Goal: Entertainment & Leisure: Browse casually

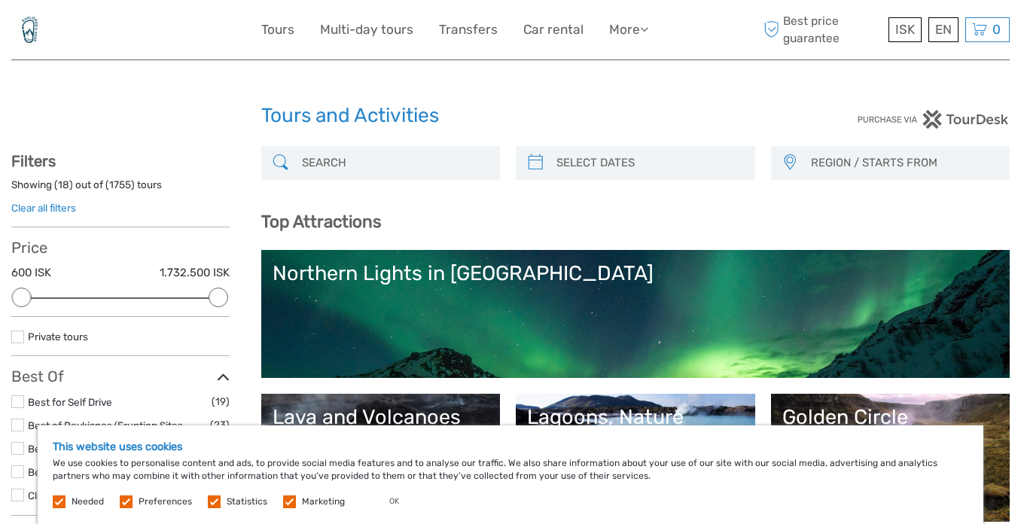
select select
click at [390, 504] on button "OK" at bounding box center [394, 501] width 40 height 15
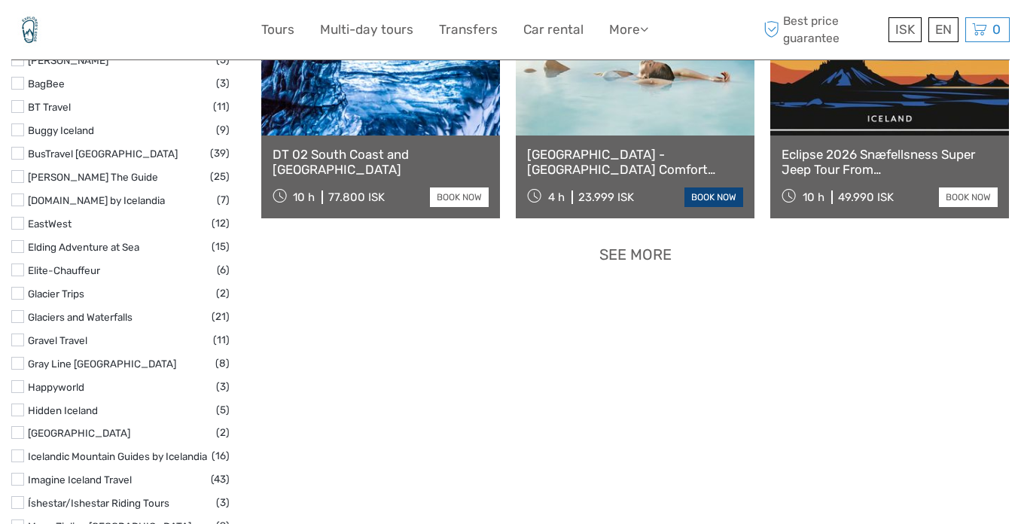
scroll to position [1926, 0]
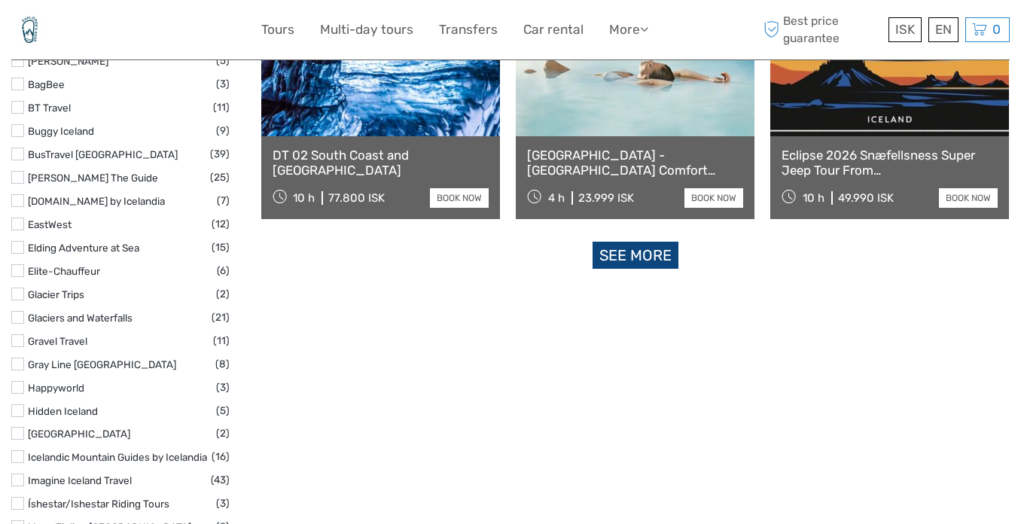
click at [632, 260] on link "See more" at bounding box center [635, 256] width 86 height 28
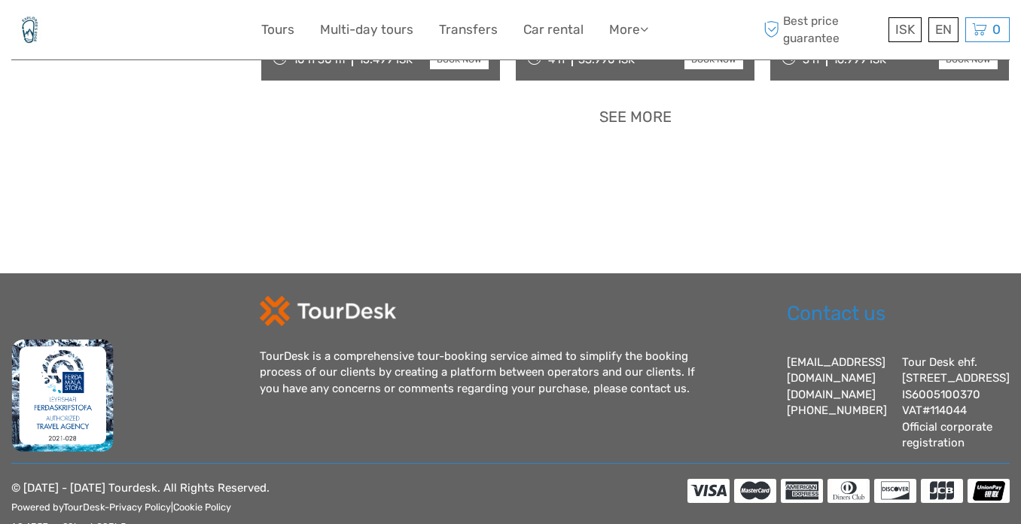
scroll to position [3304, 0]
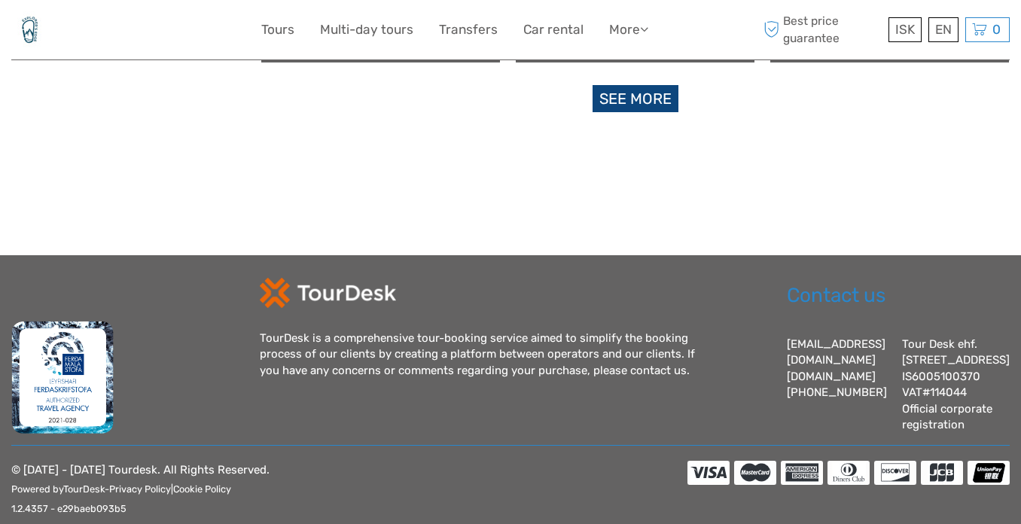
click at [650, 106] on link "See more" at bounding box center [635, 99] width 86 height 28
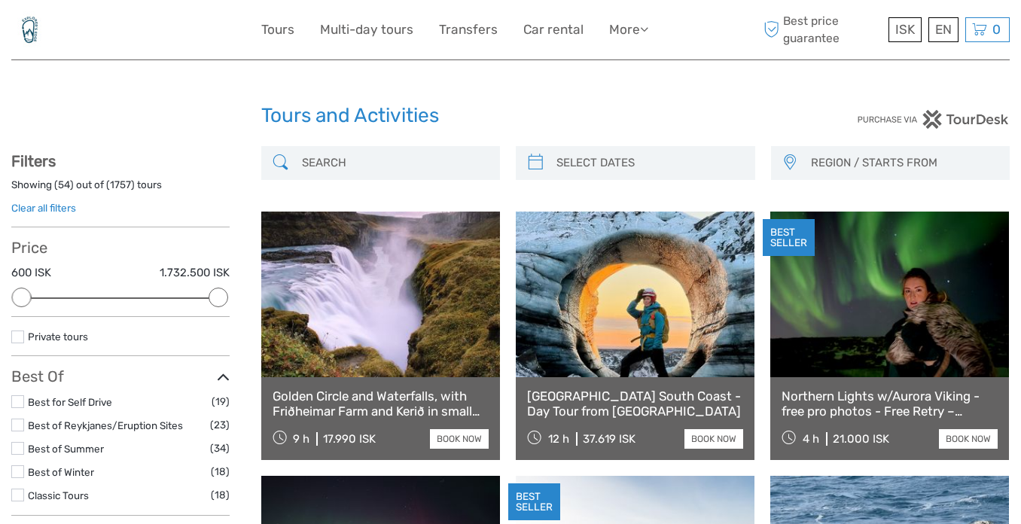
scroll to position [0, 0]
drag, startPoint x: 221, startPoint y: 297, endPoint x: 205, endPoint y: 294, distance: 16.0
click at [205, 294] on div at bounding box center [198, 298] width 20 height 20
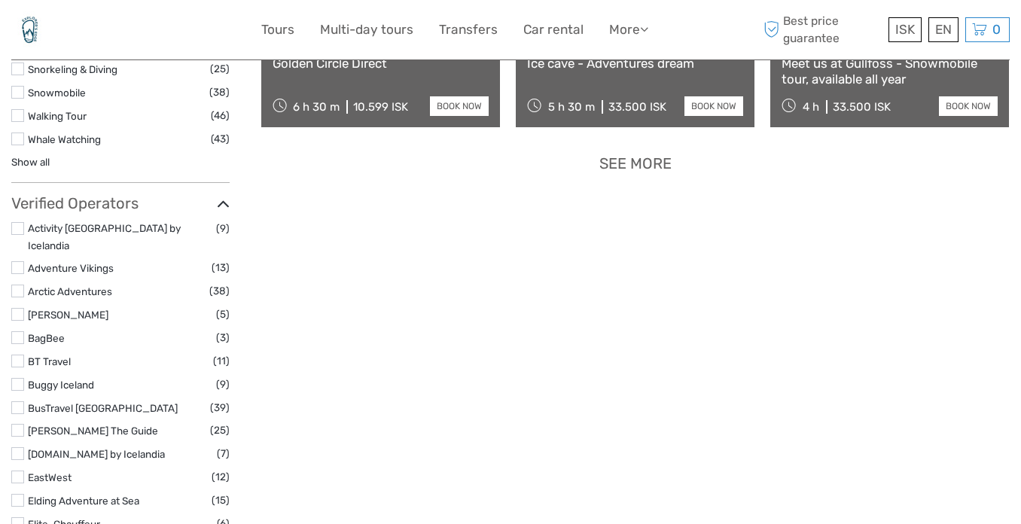
scroll to position [1733, 0]
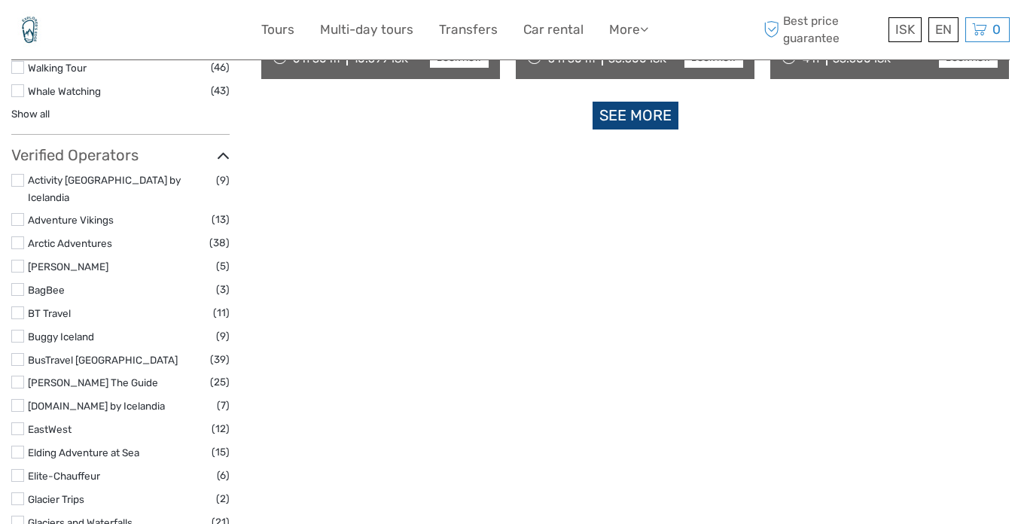
click at [619, 112] on link "See more" at bounding box center [635, 116] width 86 height 28
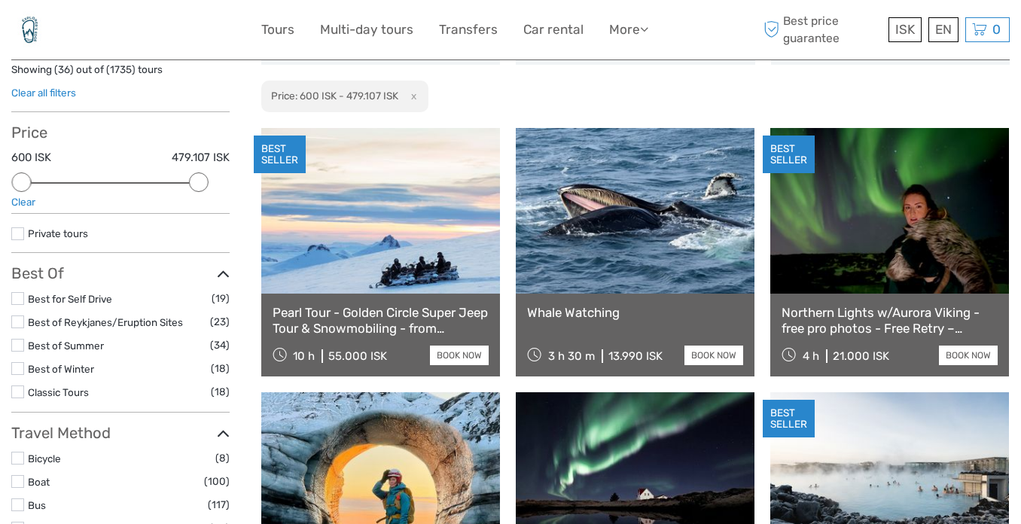
scroll to position [120, 0]
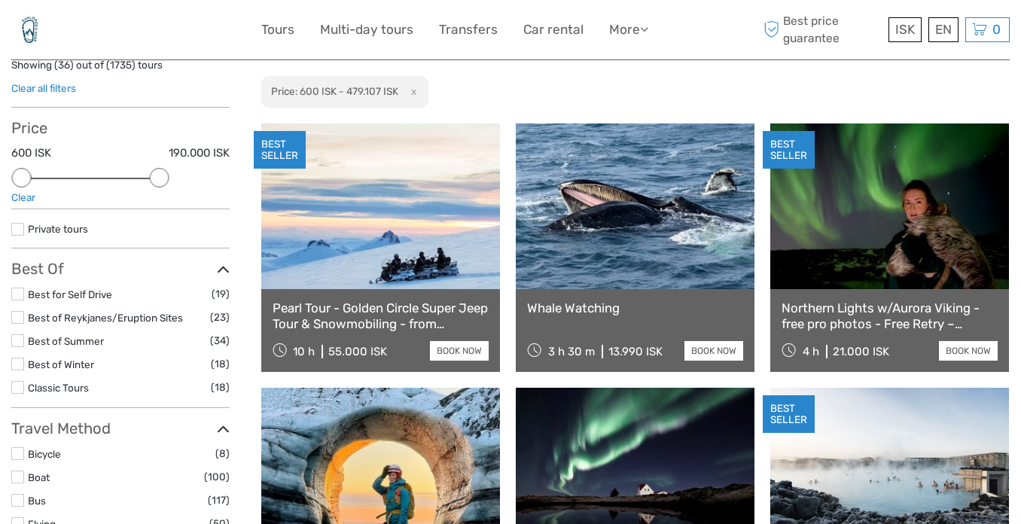
drag, startPoint x: 199, startPoint y: 173, endPoint x: 151, endPoint y: 178, distance: 49.1
click at [151, 178] on div at bounding box center [159, 178] width 20 height 20
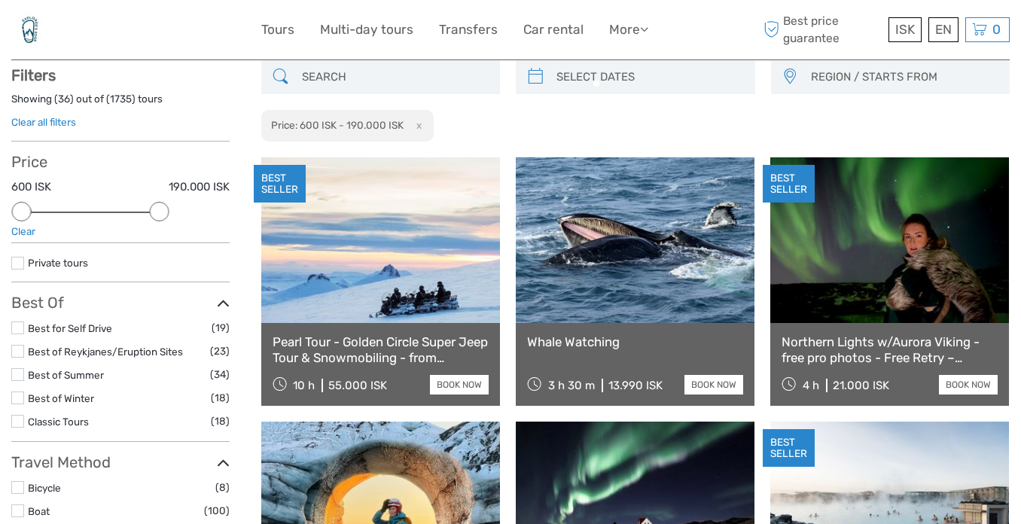
scroll to position [85, 0]
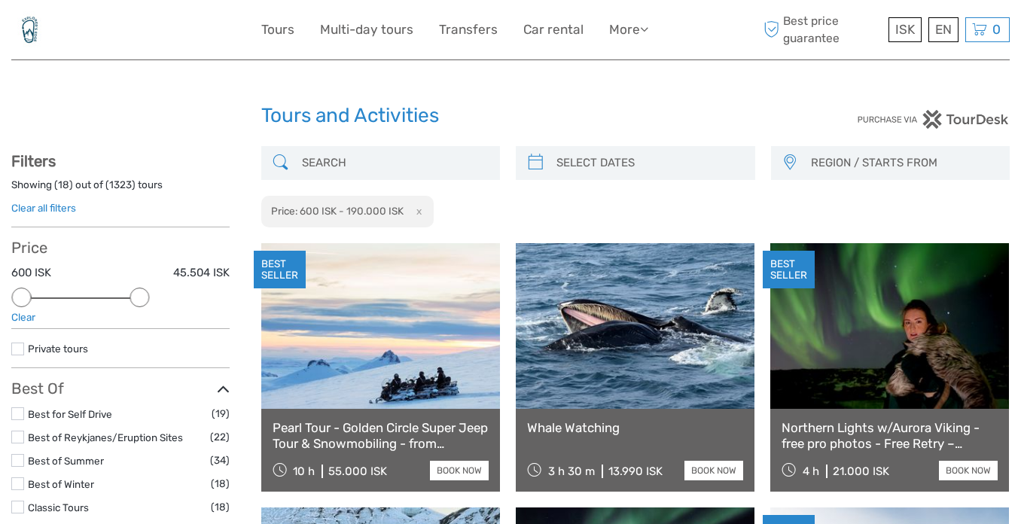
drag, startPoint x: 154, startPoint y: 297, endPoint x: 137, endPoint y: 295, distance: 17.5
click at [137, 295] on div at bounding box center [139, 298] width 20 height 20
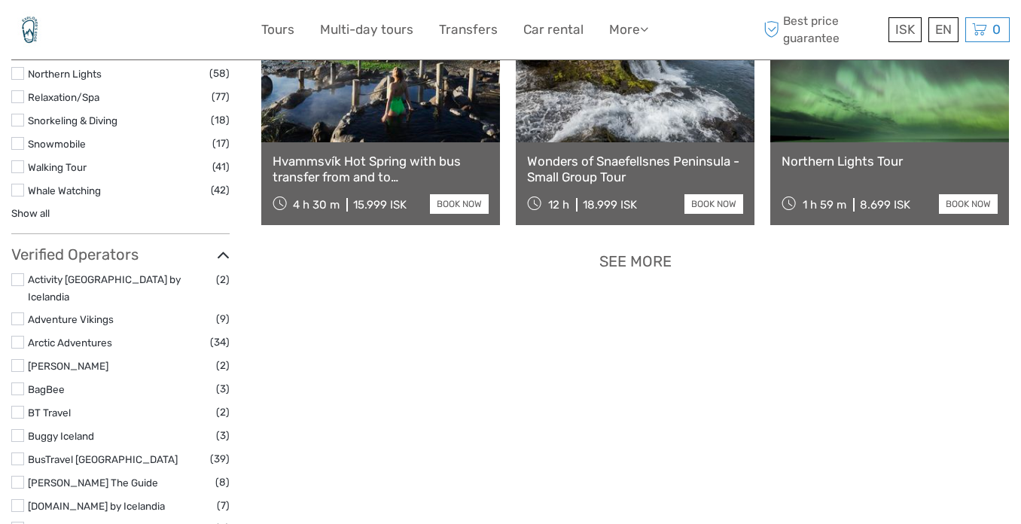
scroll to position [1585, 0]
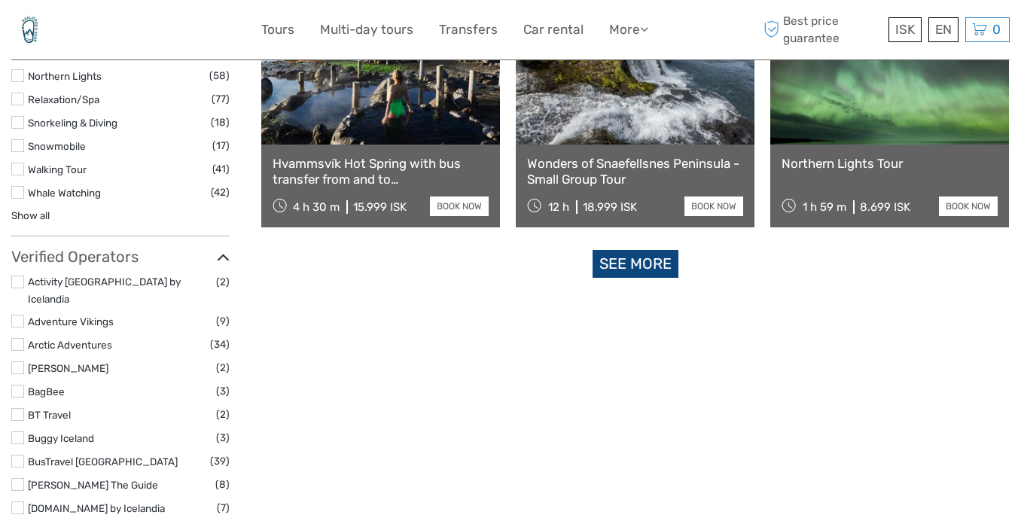
click at [635, 264] on link "See more" at bounding box center [635, 264] width 86 height 28
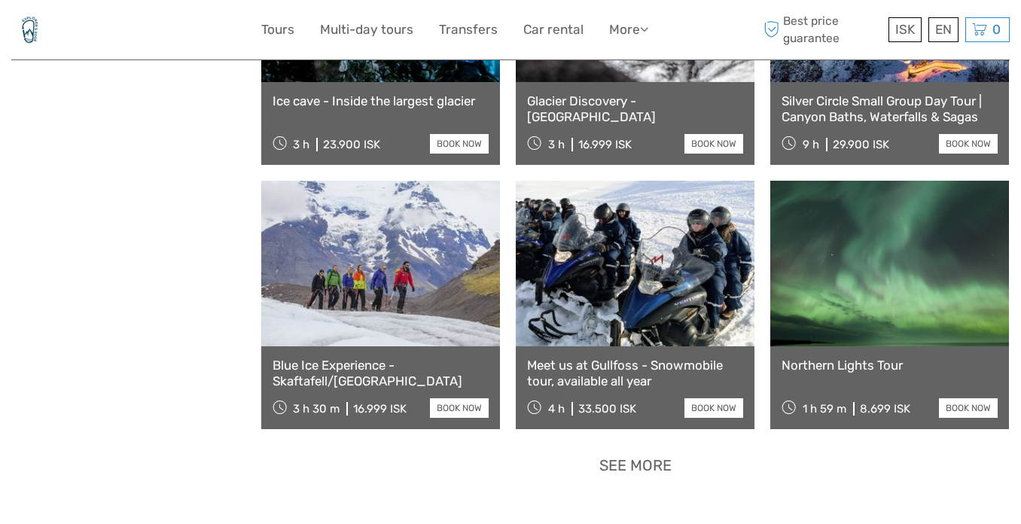
scroll to position [2968, 0]
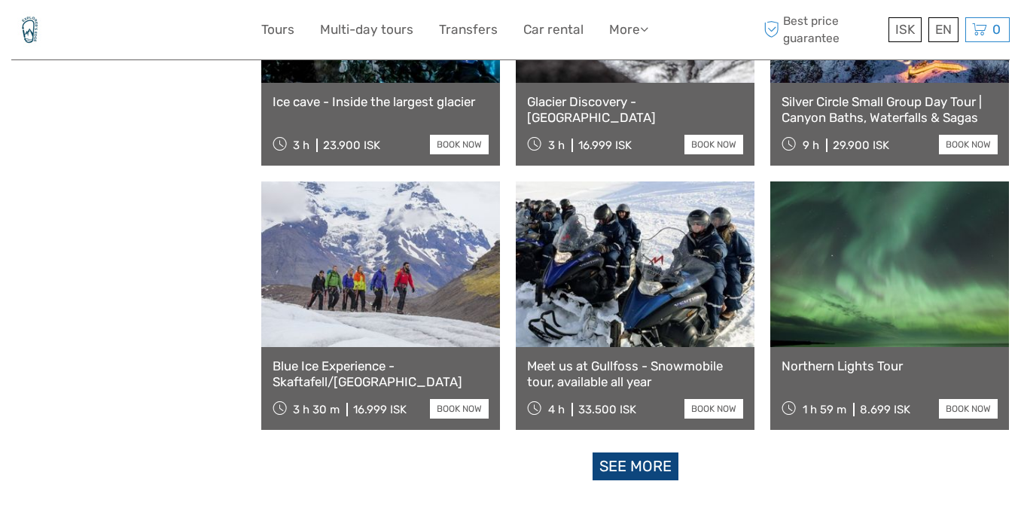
click at [648, 463] on link "See more" at bounding box center [635, 466] width 86 height 28
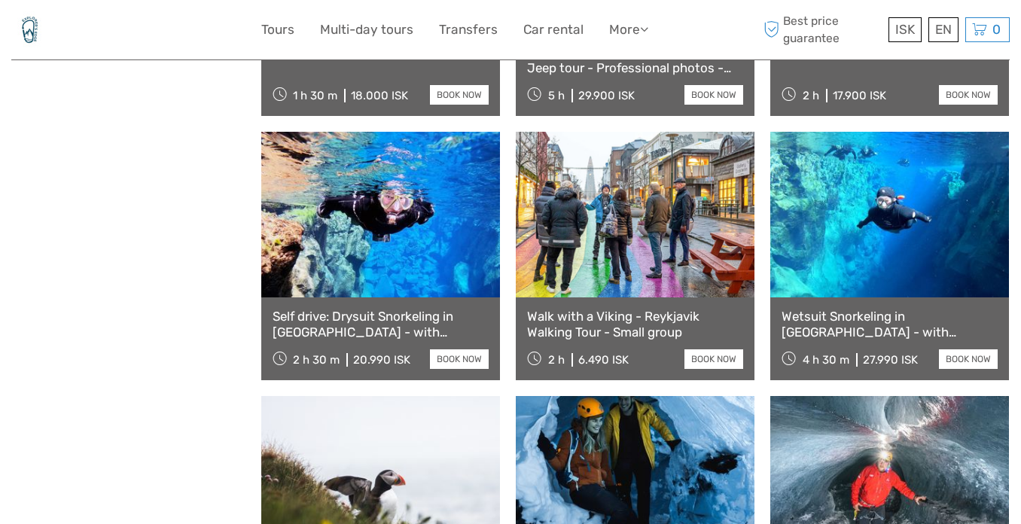
scroll to position [3536, 0]
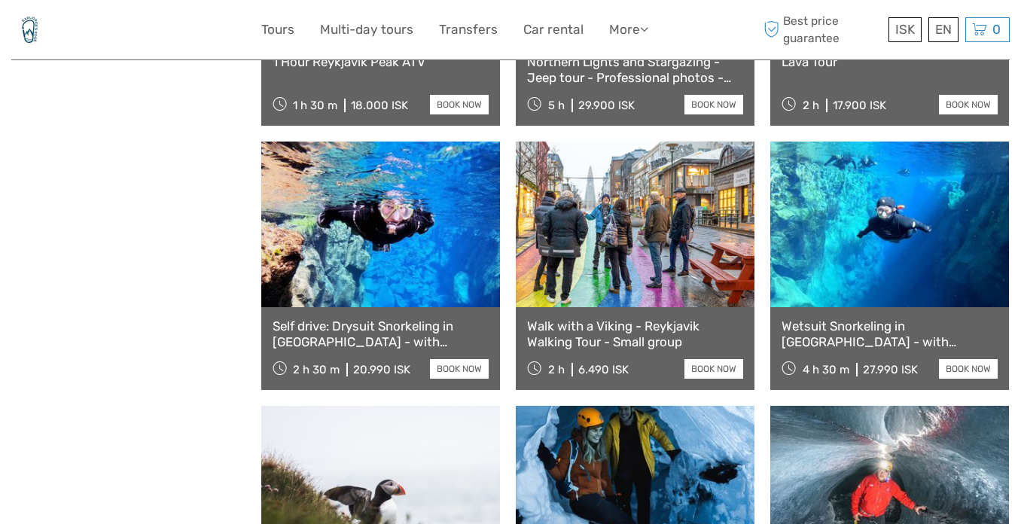
click at [388, 226] on link at bounding box center [380, 225] width 239 height 166
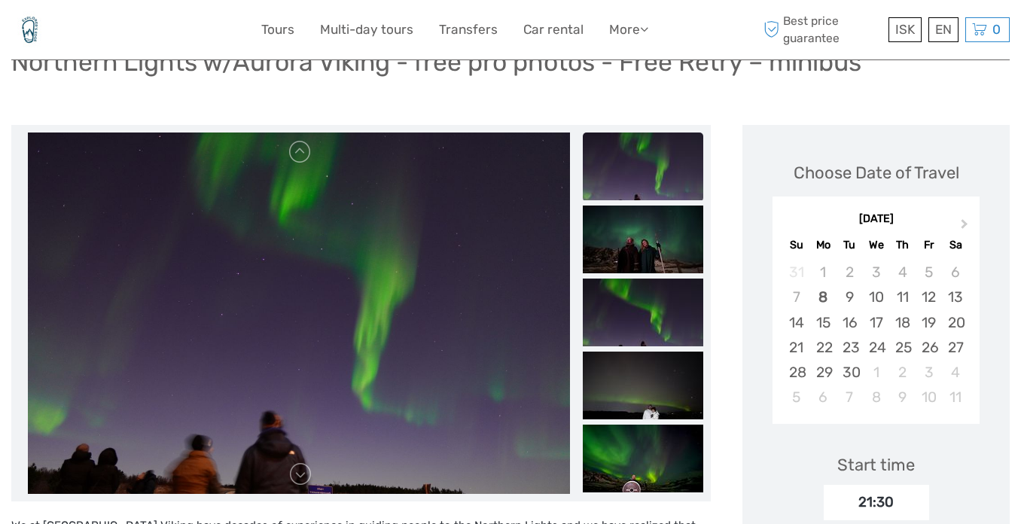
scroll to position [226, 0]
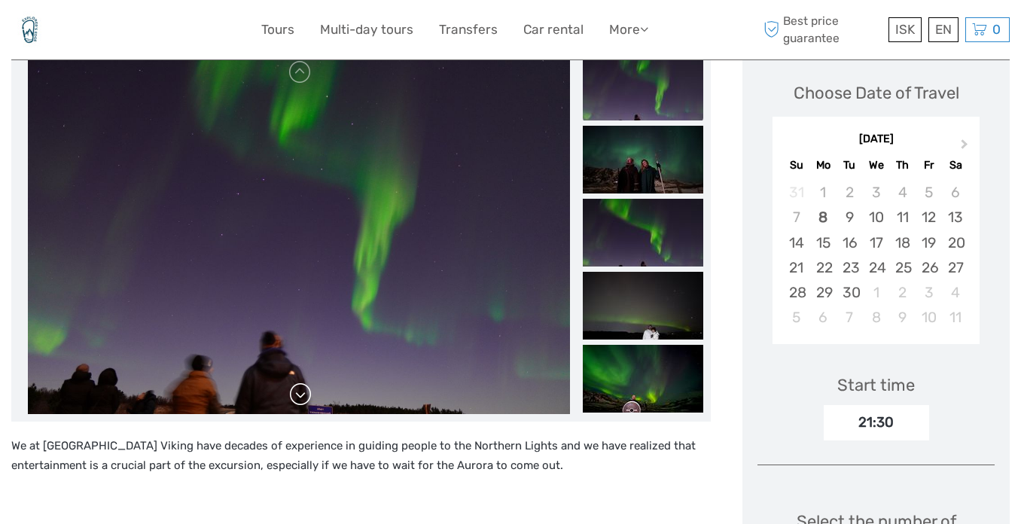
click at [304, 382] on link at bounding box center [300, 394] width 24 height 24
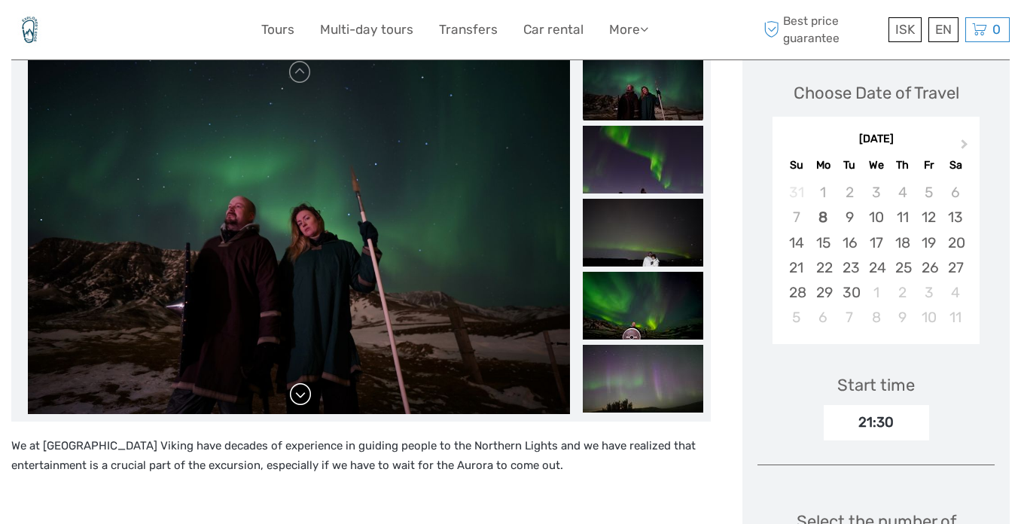
click at [295, 382] on link at bounding box center [300, 394] width 24 height 24
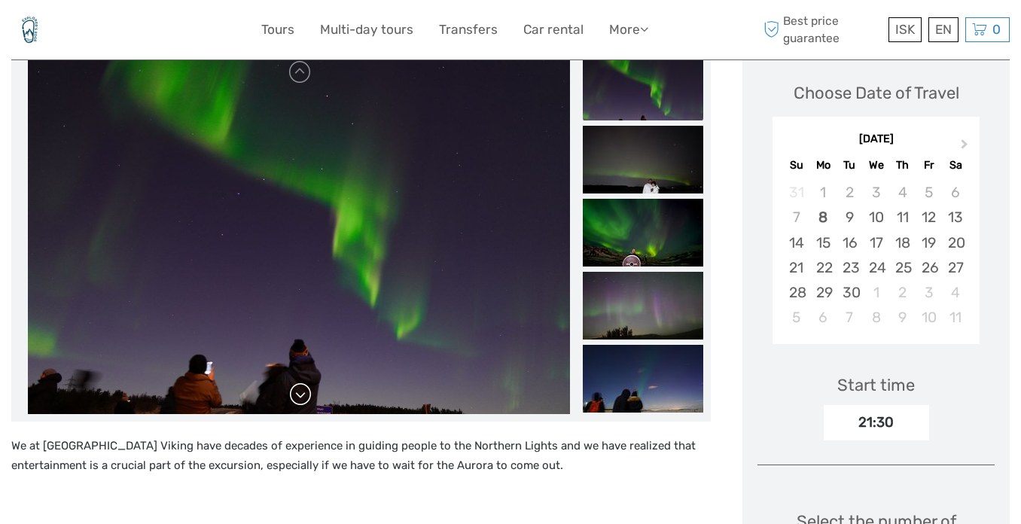
click at [298, 382] on link at bounding box center [300, 394] width 24 height 24
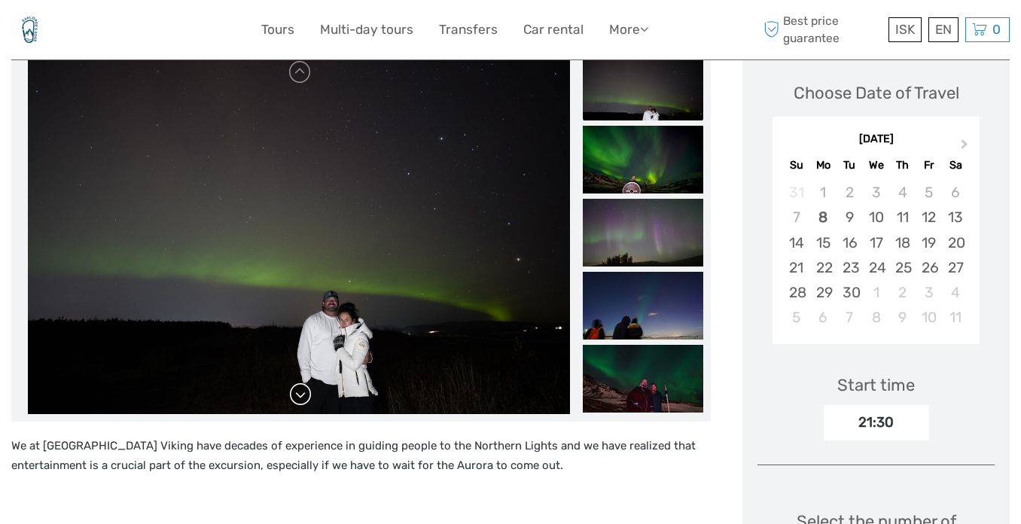
click at [298, 382] on link at bounding box center [300, 394] width 24 height 24
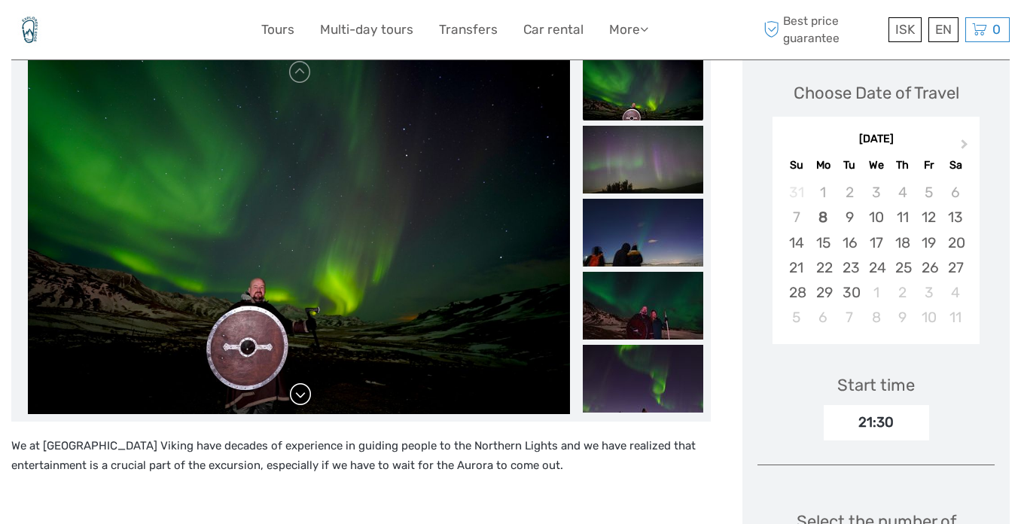
click at [298, 382] on link at bounding box center [300, 394] width 24 height 24
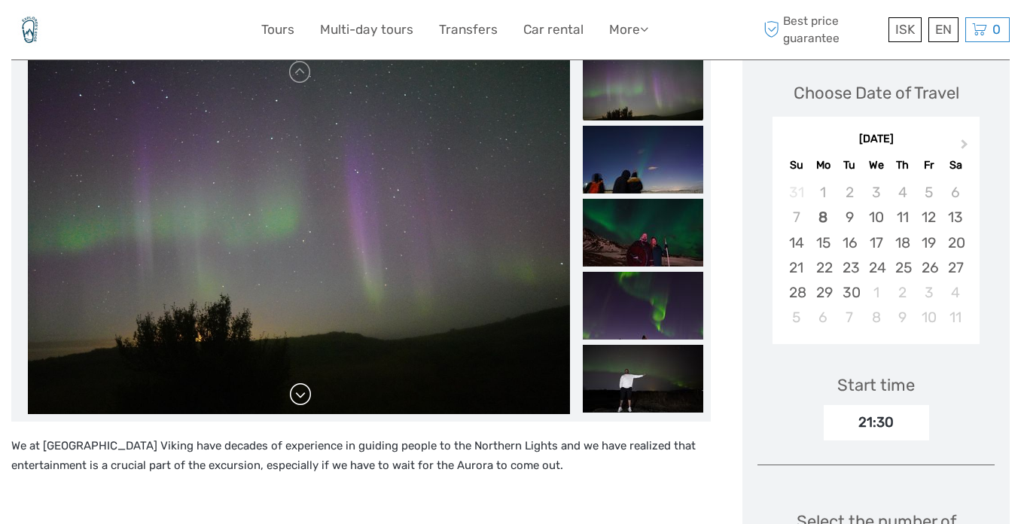
click at [298, 382] on link at bounding box center [300, 394] width 24 height 24
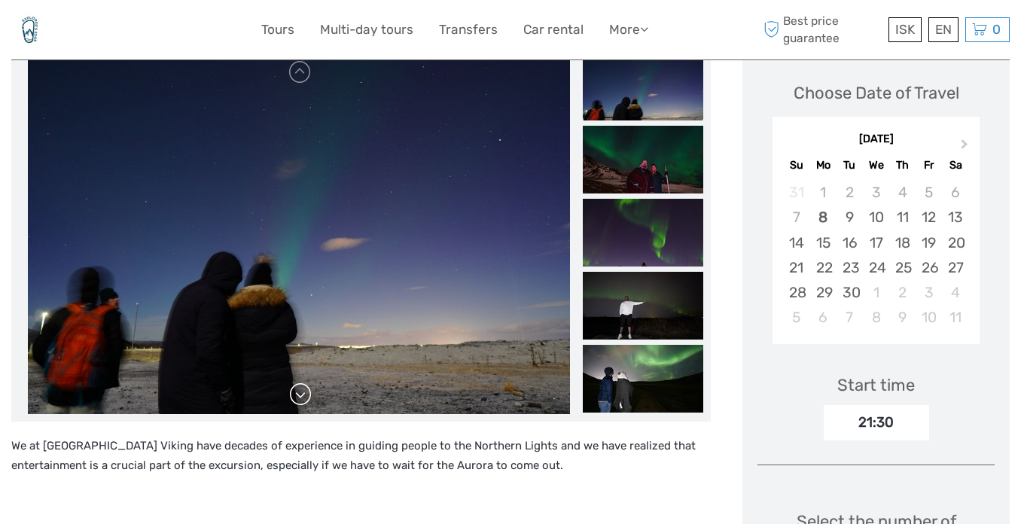
click at [298, 382] on link at bounding box center [300, 394] width 24 height 24
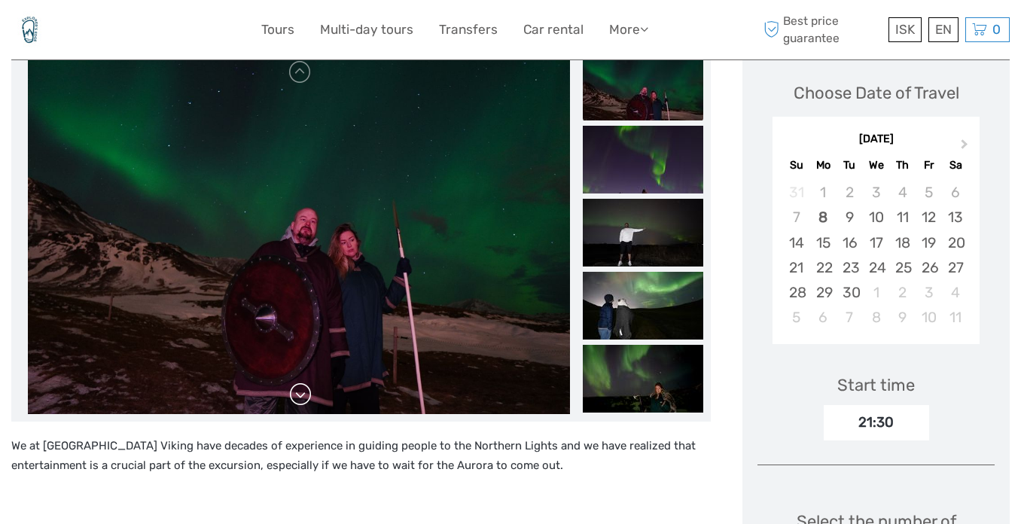
click at [298, 382] on link at bounding box center [300, 394] width 24 height 24
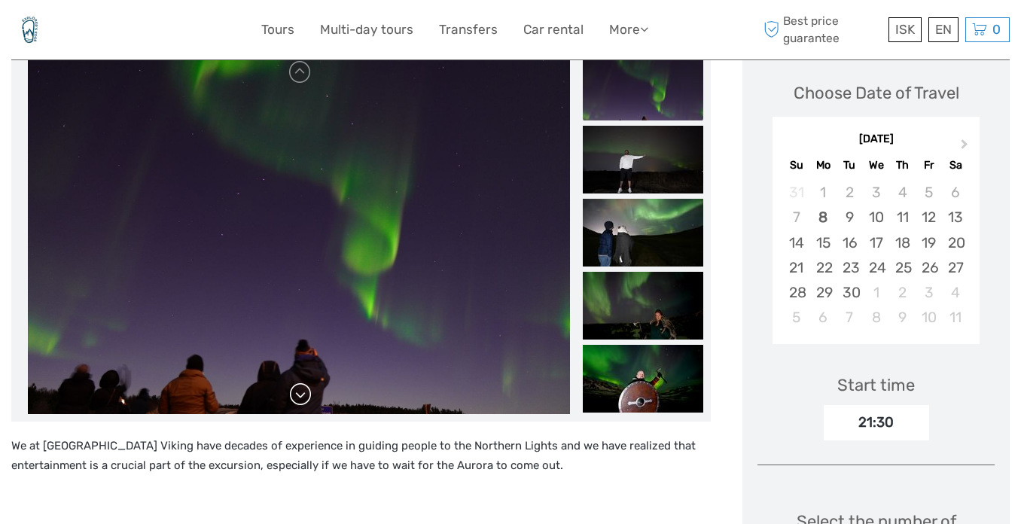
click at [298, 382] on link at bounding box center [300, 394] width 24 height 24
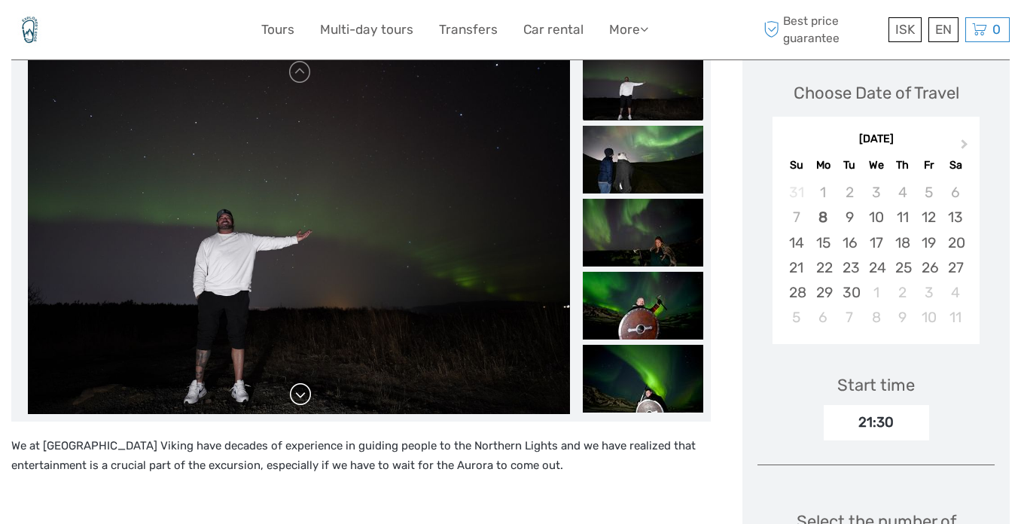
click at [298, 382] on link at bounding box center [300, 394] width 24 height 24
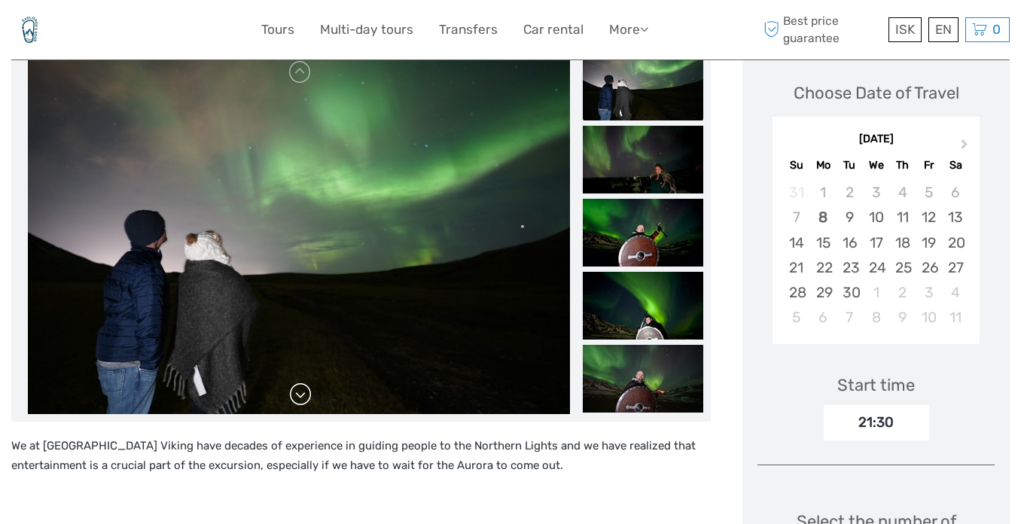
click at [298, 382] on link at bounding box center [300, 394] width 24 height 24
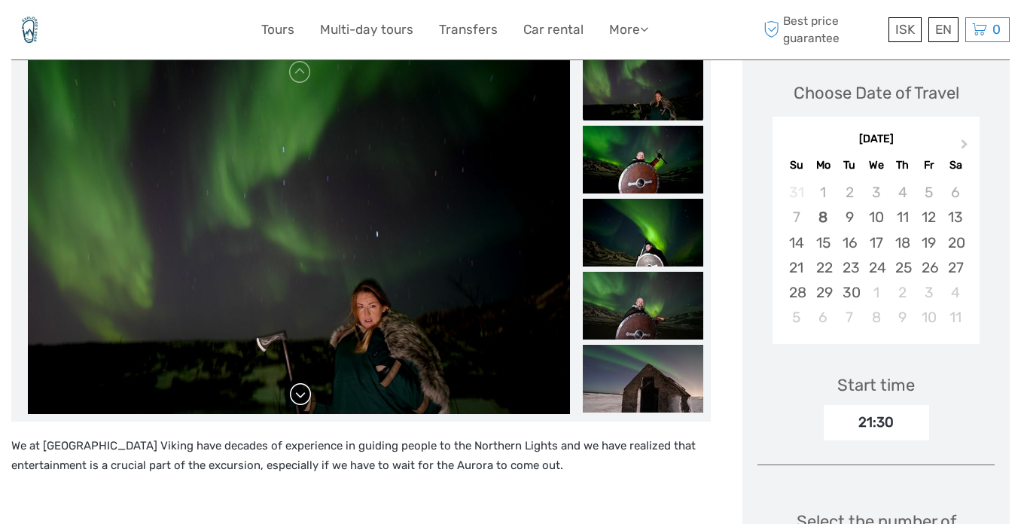
click at [298, 382] on link at bounding box center [300, 394] width 24 height 24
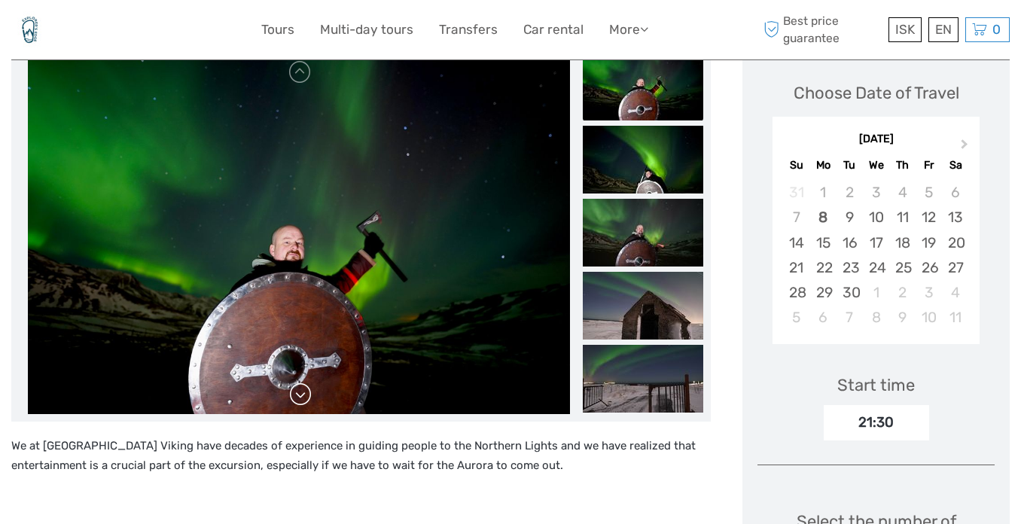
click at [298, 382] on link at bounding box center [300, 394] width 24 height 24
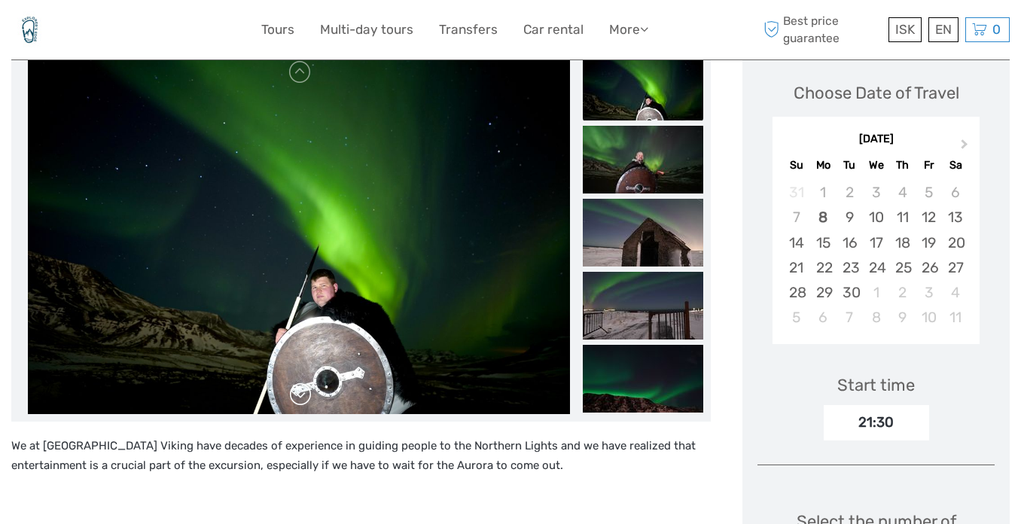
click at [298, 382] on link at bounding box center [300, 394] width 24 height 24
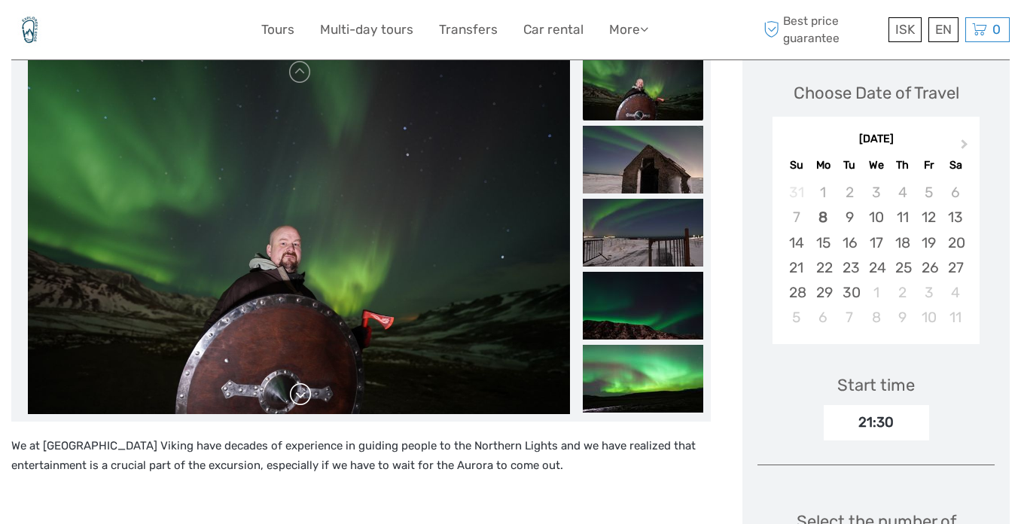
click at [298, 382] on link at bounding box center [300, 394] width 24 height 24
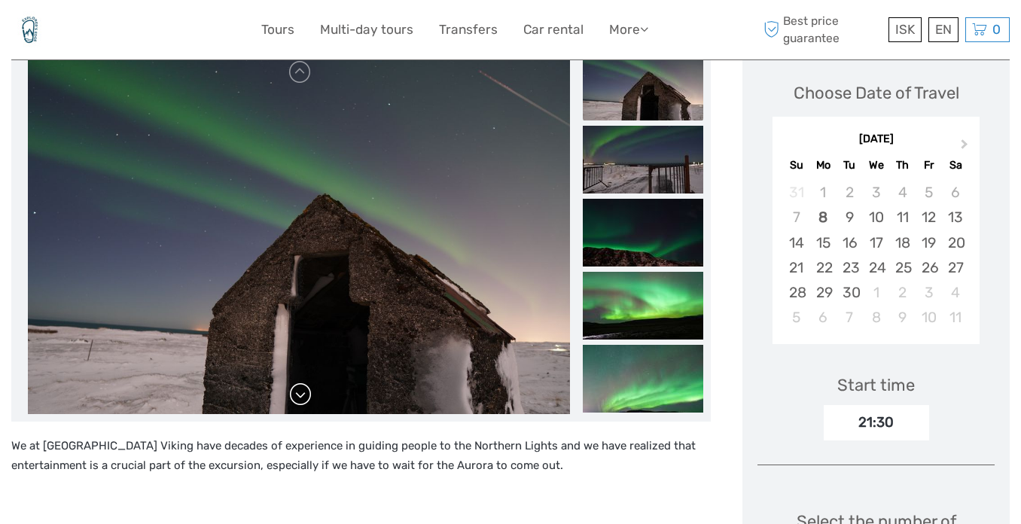
click at [298, 382] on link at bounding box center [300, 394] width 24 height 24
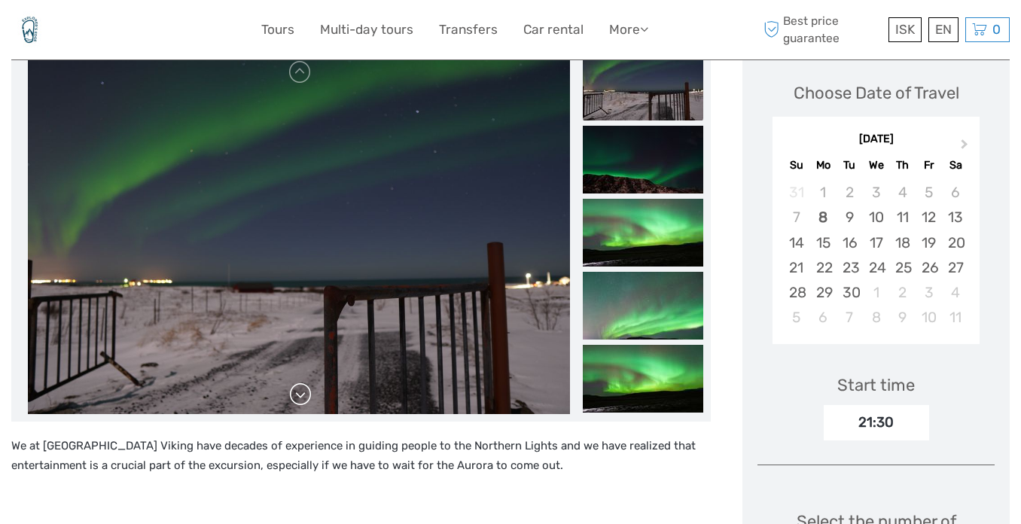
click at [298, 382] on link at bounding box center [300, 394] width 24 height 24
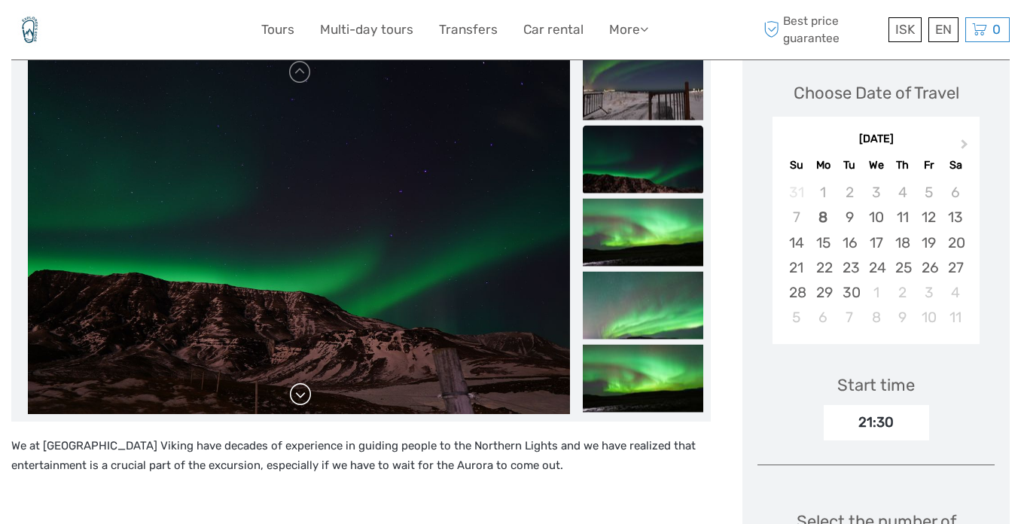
click at [298, 382] on link at bounding box center [300, 394] width 24 height 24
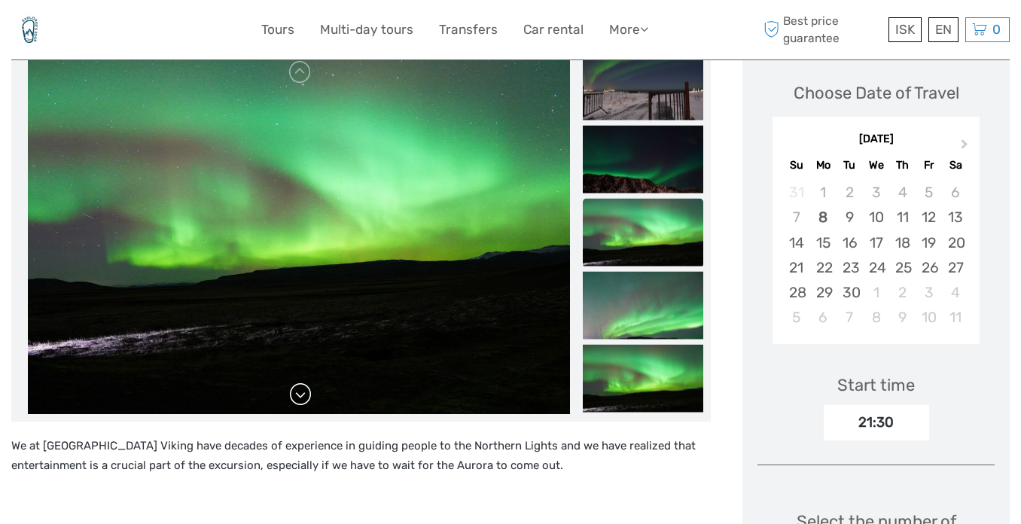
click at [298, 382] on link at bounding box center [300, 394] width 24 height 24
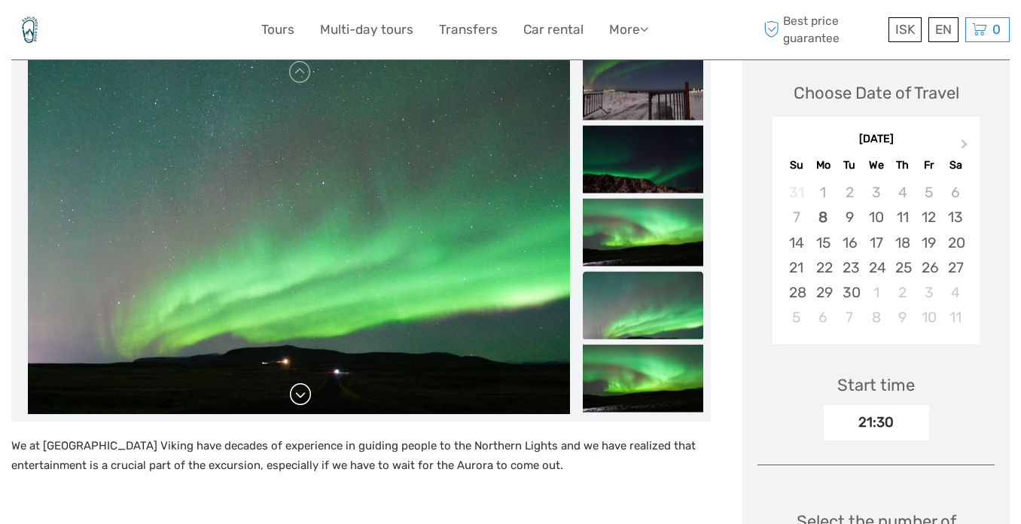
click at [298, 382] on link at bounding box center [300, 394] width 24 height 24
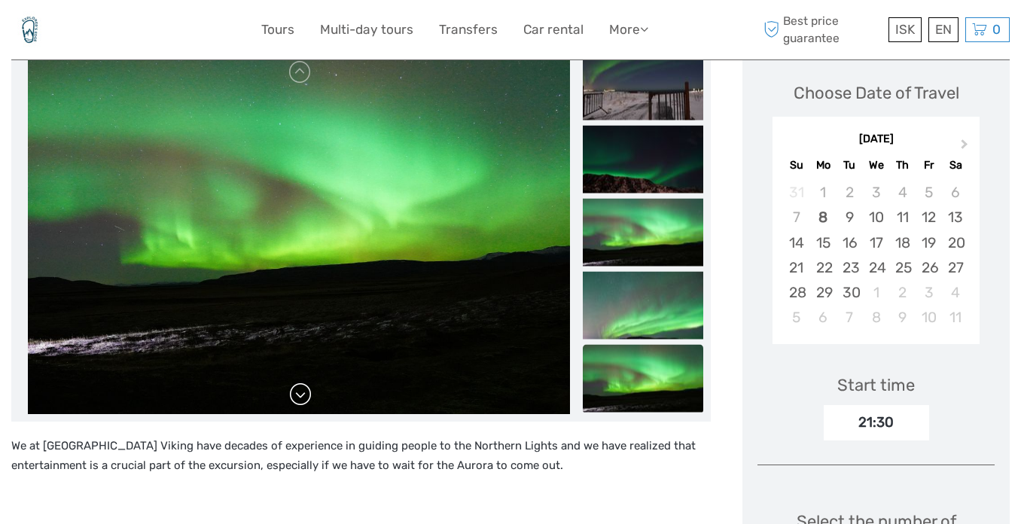
click at [298, 382] on link at bounding box center [300, 394] width 24 height 24
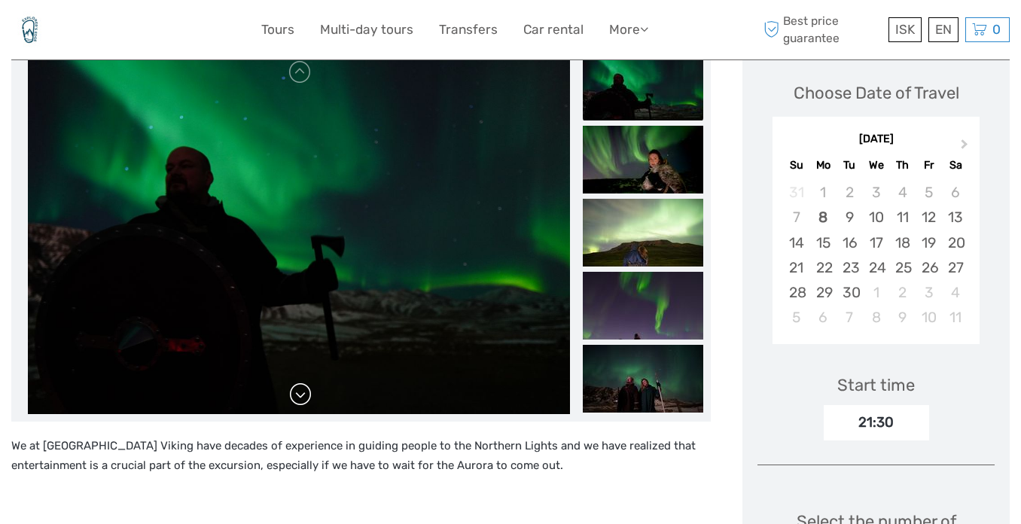
click at [298, 375] on img at bounding box center [299, 233] width 542 height 361
click at [298, 382] on link at bounding box center [300, 394] width 24 height 24
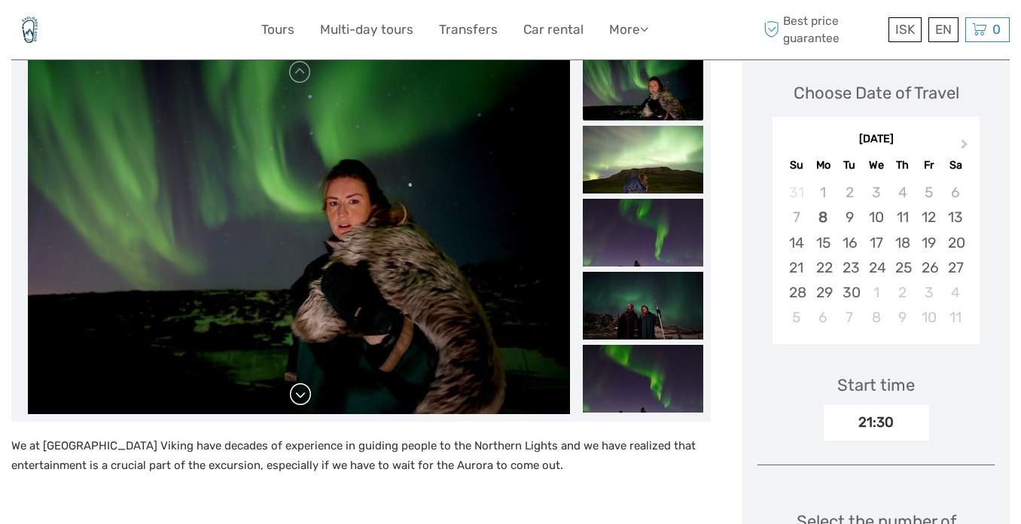
click at [298, 382] on link at bounding box center [300, 394] width 24 height 24
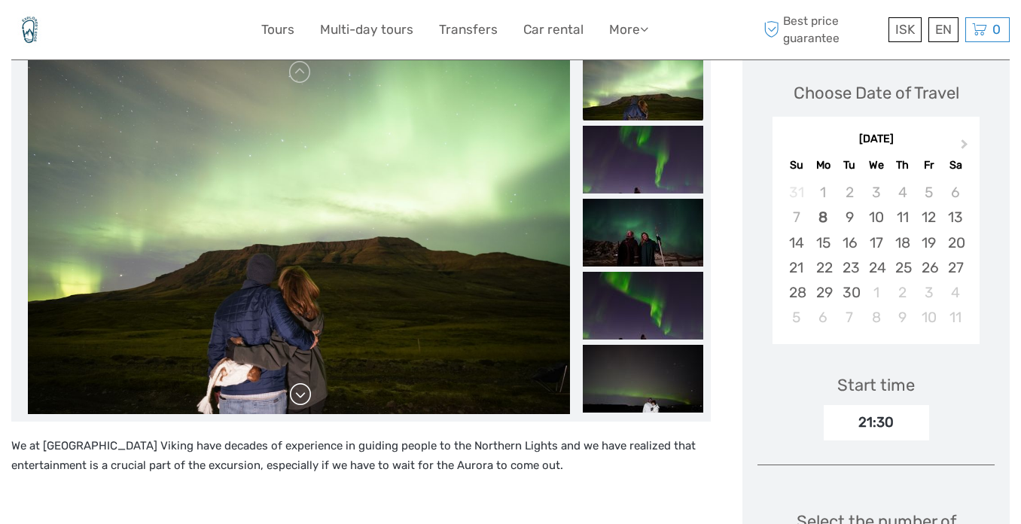
click at [298, 382] on link at bounding box center [300, 394] width 24 height 24
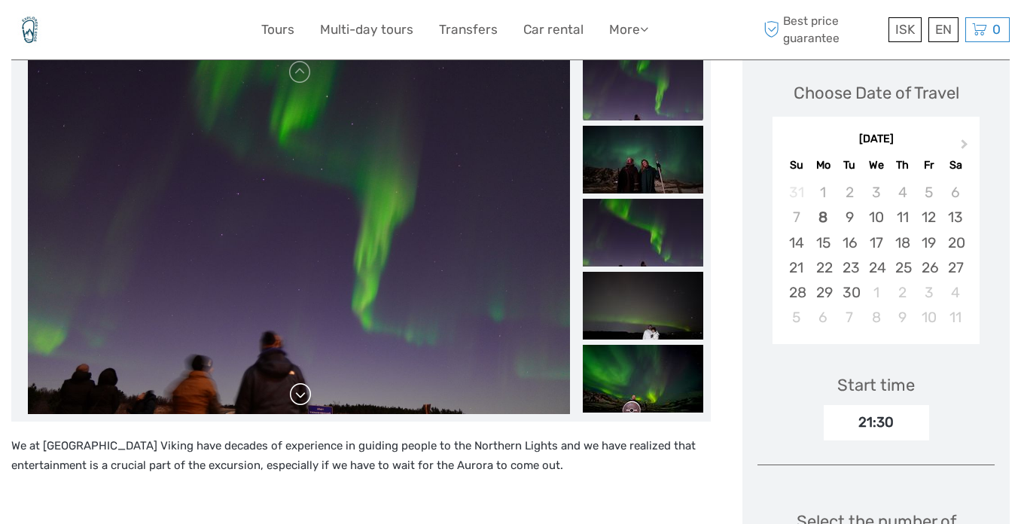
click at [298, 382] on link at bounding box center [300, 394] width 24 height 24
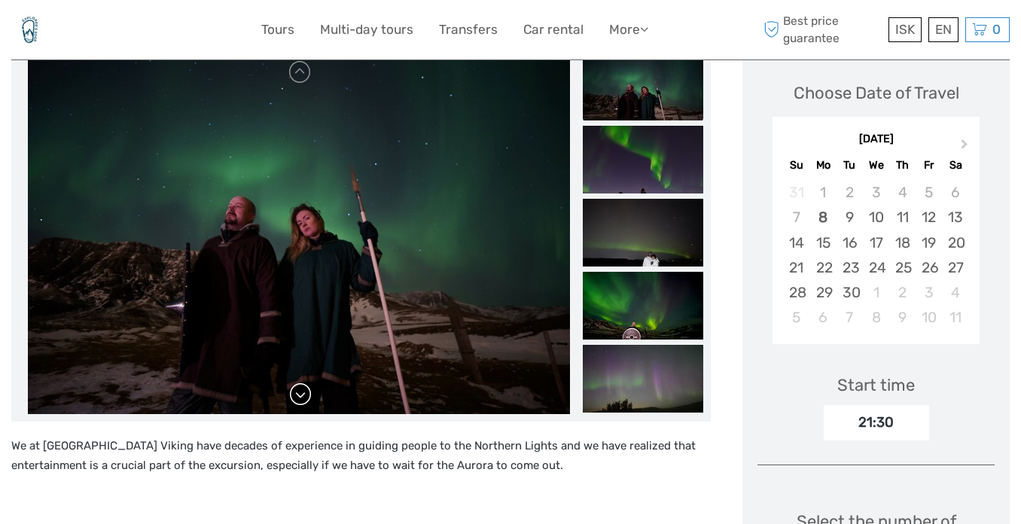
click at [298, 382] on link at bounding box center [300, 394] width 24 height 24
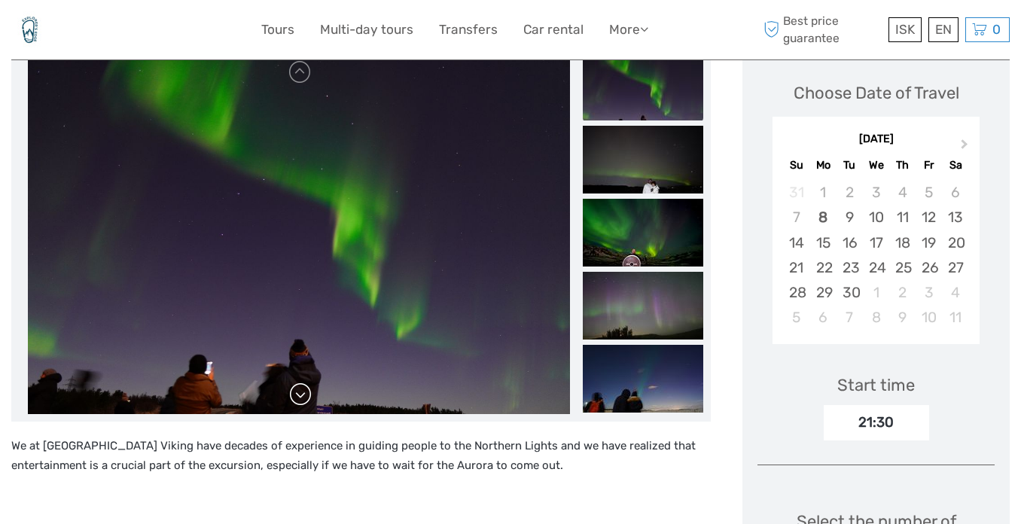
click at [298, 382] on link at bounding box center [300, 394] width 24 height 24
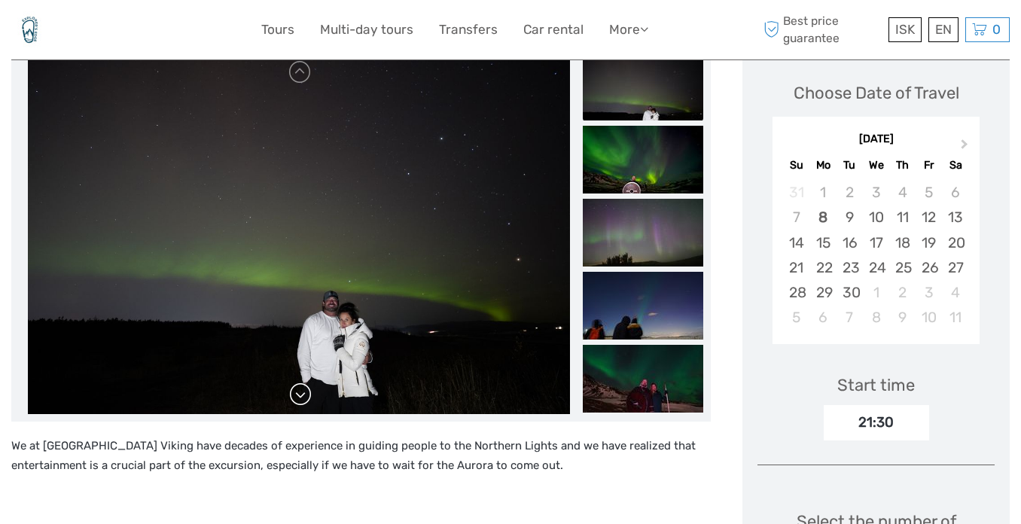
click at [298, 382] on link at bounding box center [300, 394] width 24 height 24
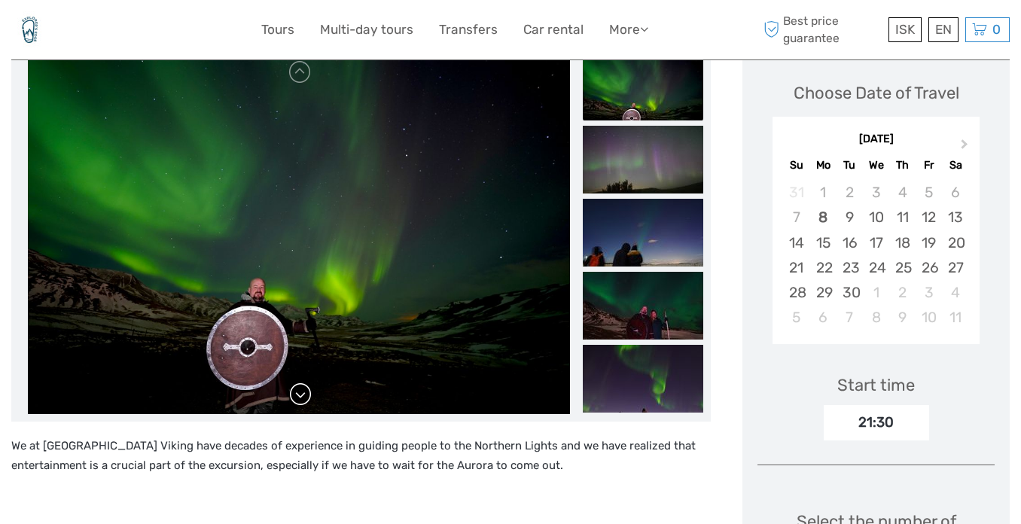
click at [298, 382] on link at bounding box center [300, 394] width 24 height 24
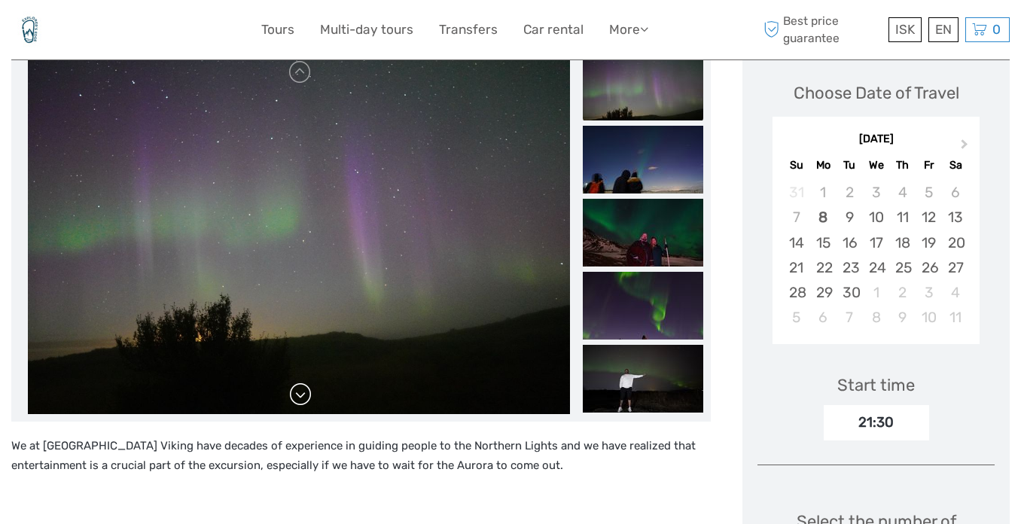
click at [298, 382] on link at bounding box center [300, 394] width 24 height 24
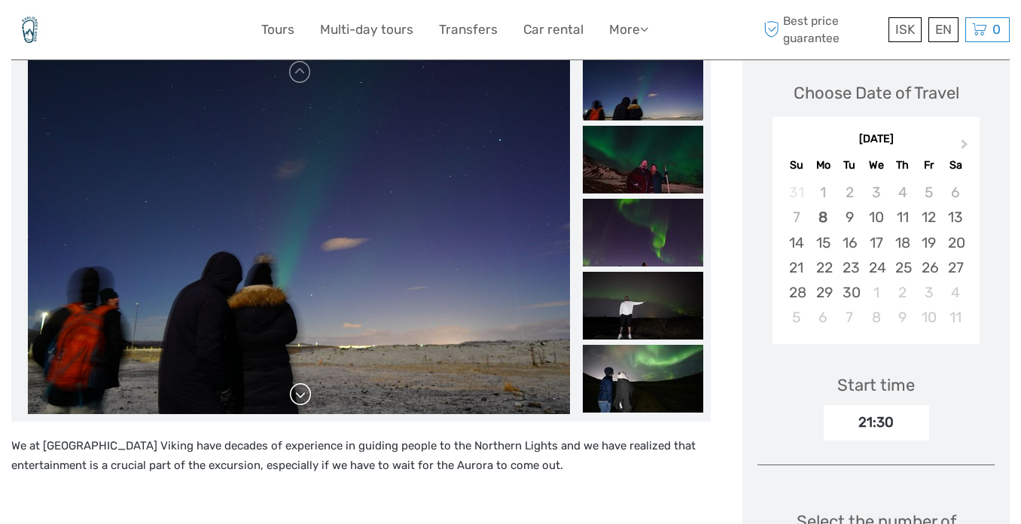
click at [298, 382] on link at bounding box center [300, 394] width 24 height 24
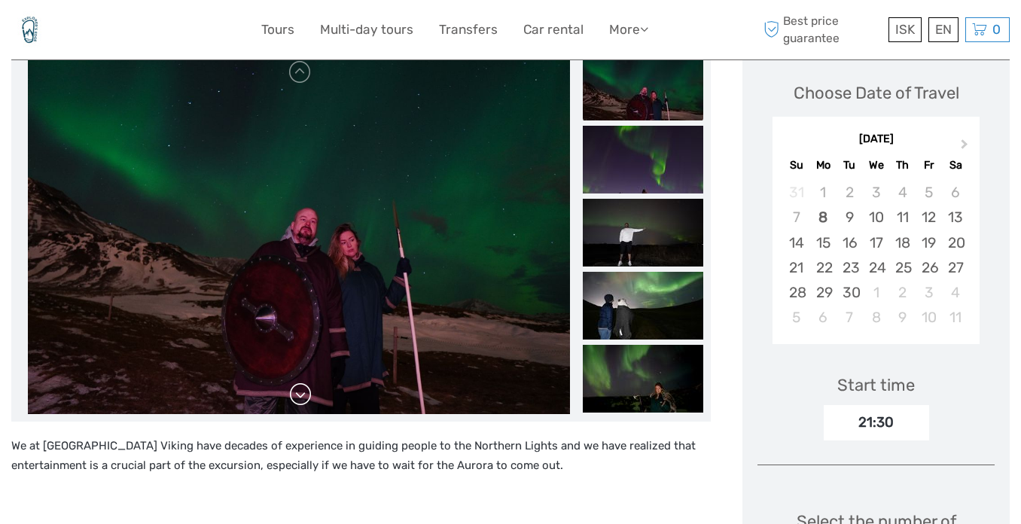
click at [298, 382] on link at bounding box center [300, 394] width 24 height 24
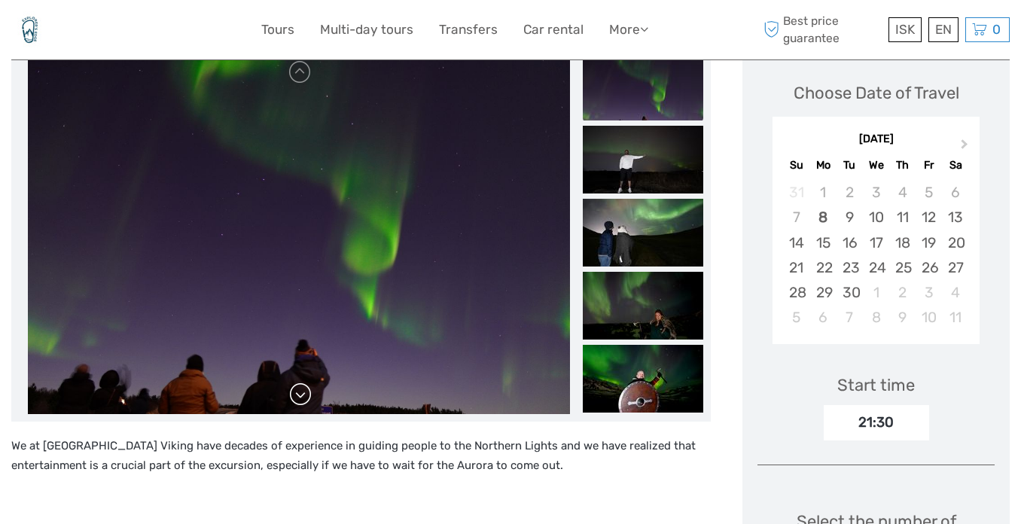
click at [298, 382] on link at bounding box center [300, 394] width 24 height 24
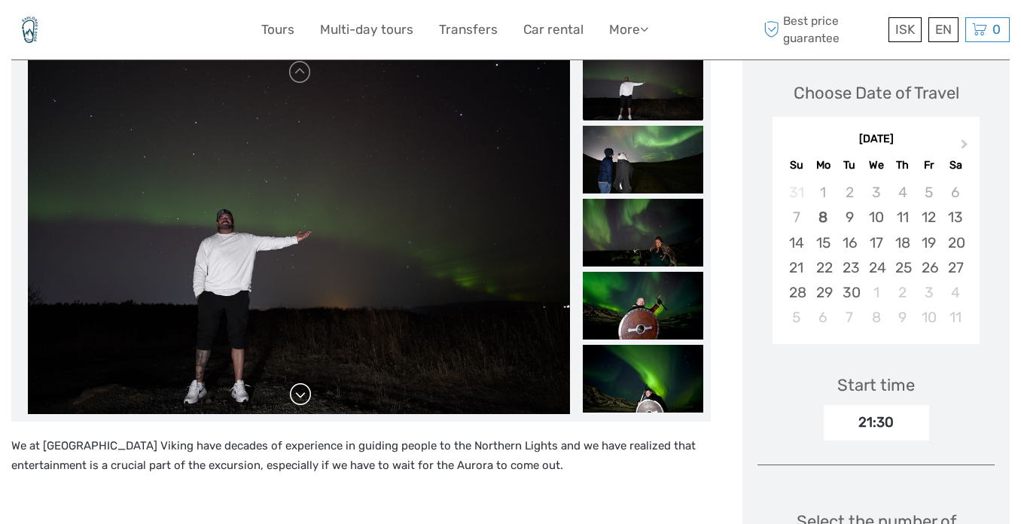
click at [298, 382] on link at bounding box center [300, 394] width 24 height 24
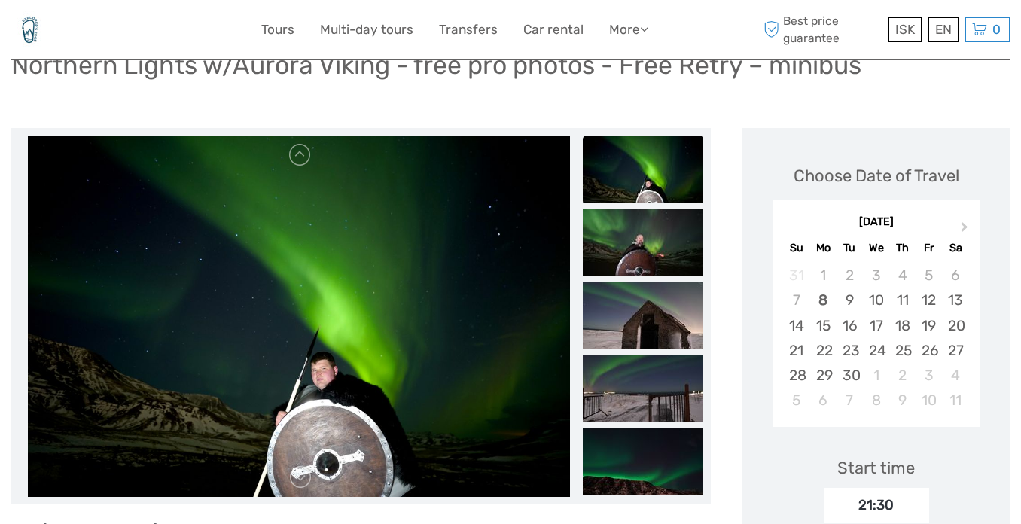
scroll to position [145, 0]
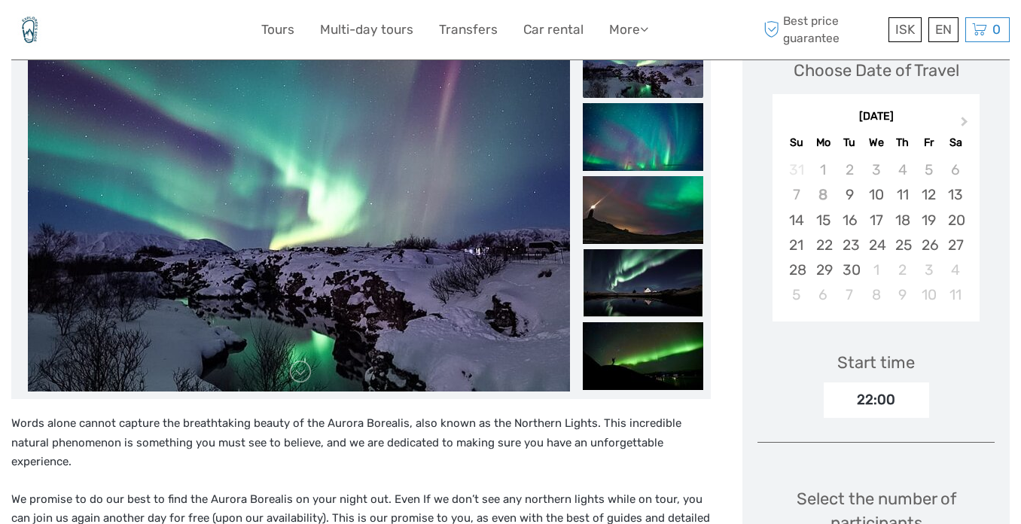
scroll to position [249, 0]
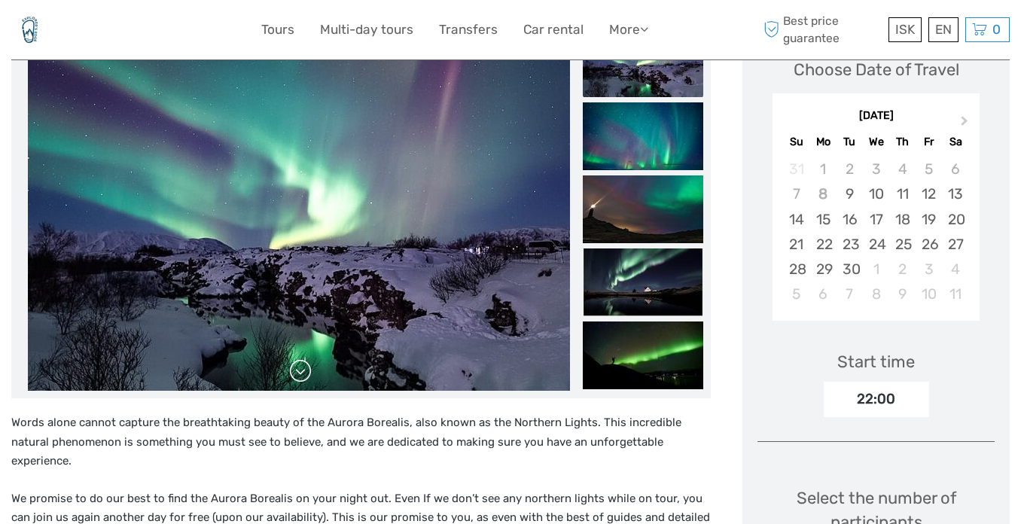
click at [303, 359] on link at bounding box center [300, 371] width 24 height 24
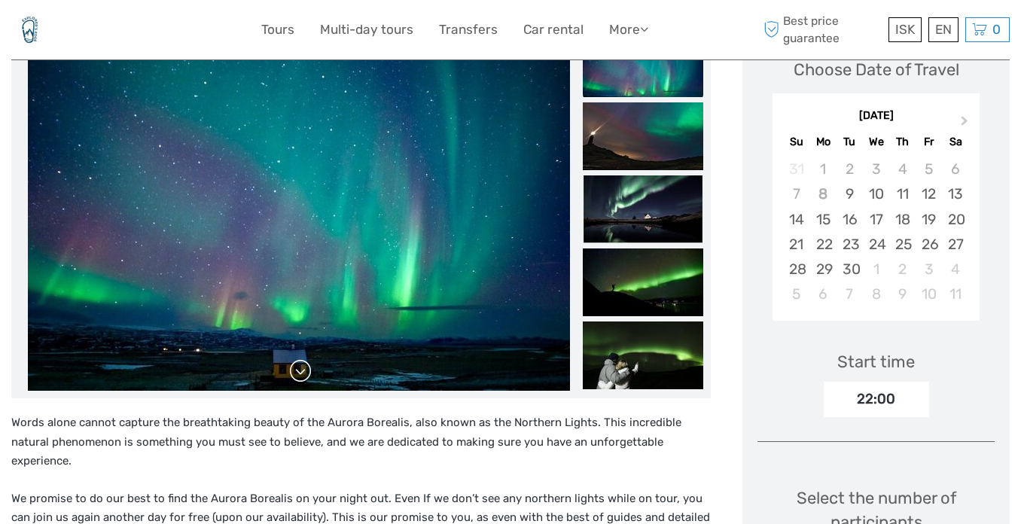
click at [303, 359] on link at bounding box center [300, 371] width 24 height 24
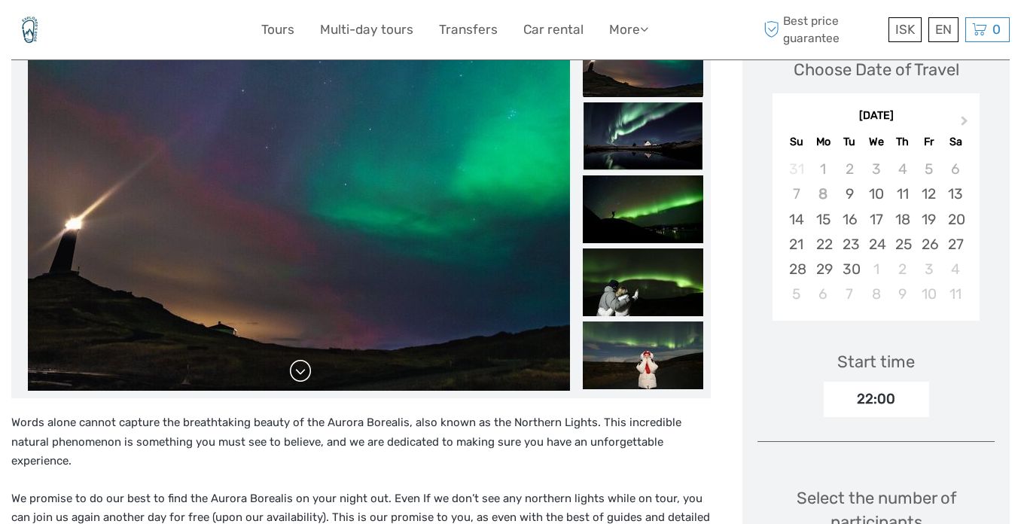
click at [303, 359] on link at bounding box center [300, 371] width 24 height 24
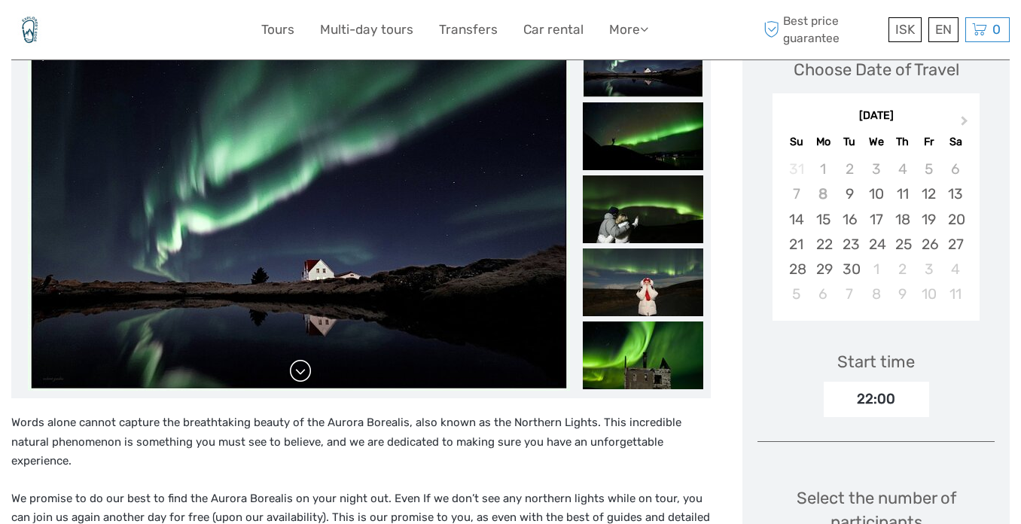
click at [303, 359] on link at bounding box center [300, 371] width 24 height 24
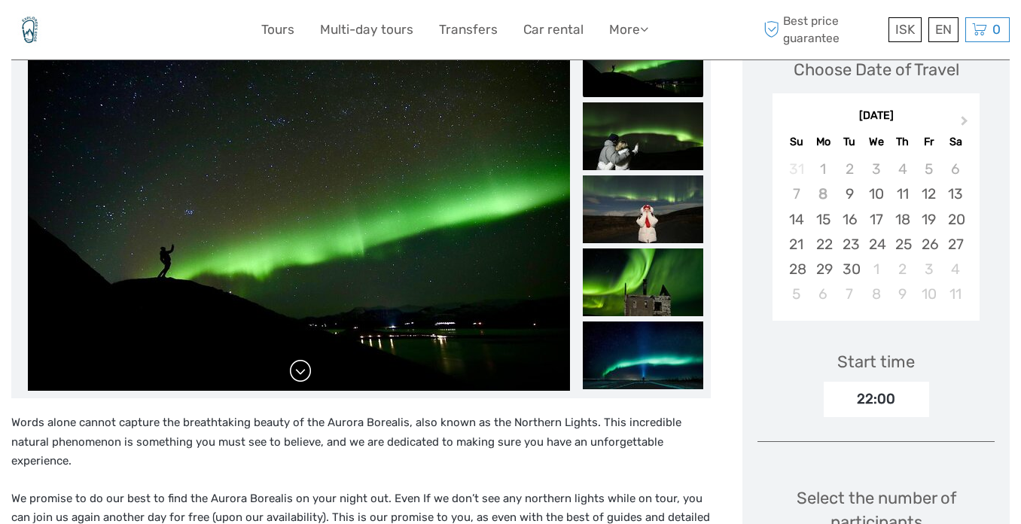
click at [303, 359] on link at bounding box center [300, 371] width 24 height 24
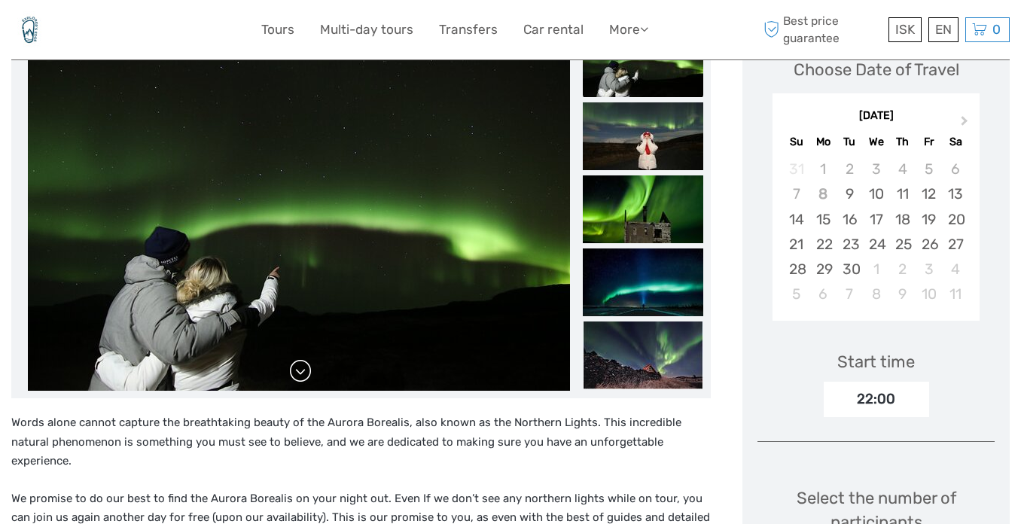
click at [303, 359] on link at bounding box center [300, 371] width 24 height 24
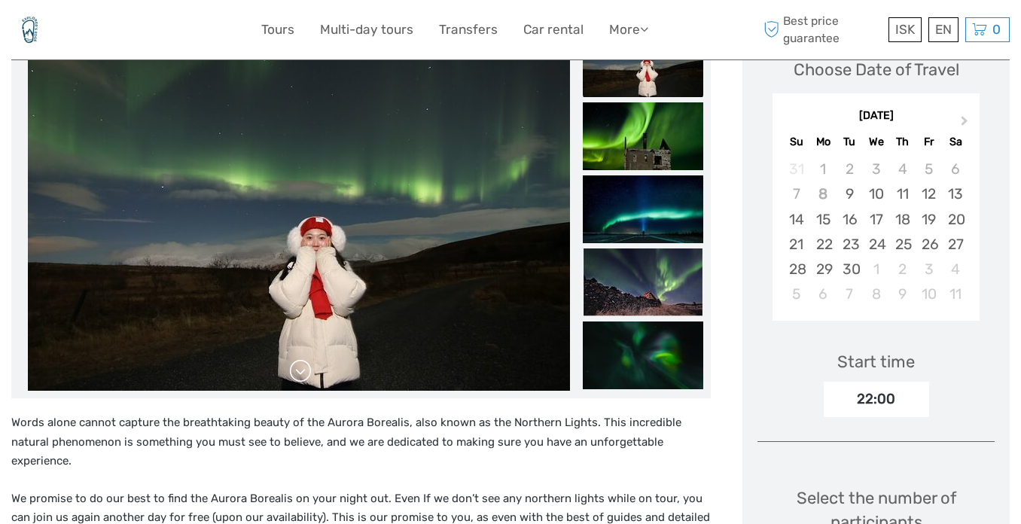
click at [303, 359] on link at bounding box center [300, 371] width 24 height 24
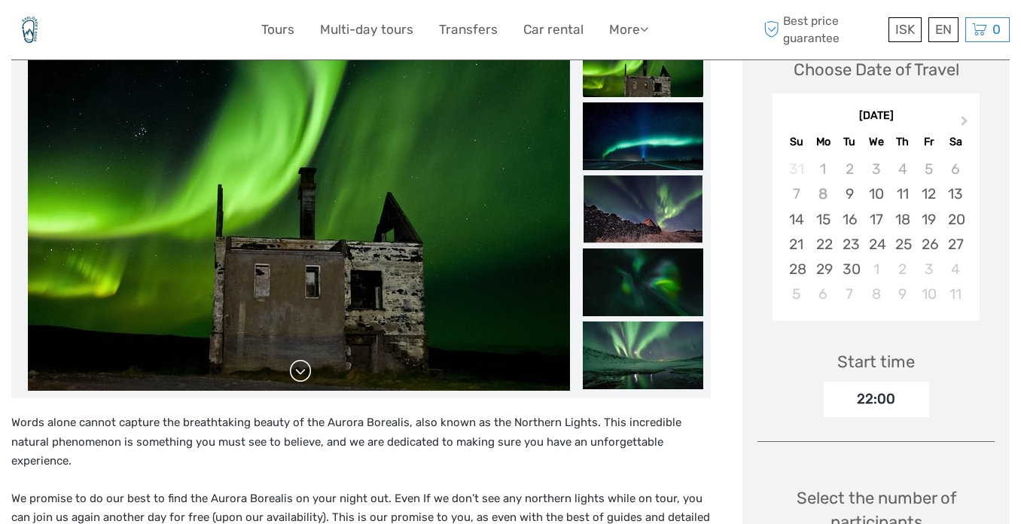
click at [303, 359] on link at bounding box center [300, 371] width 24 height 24
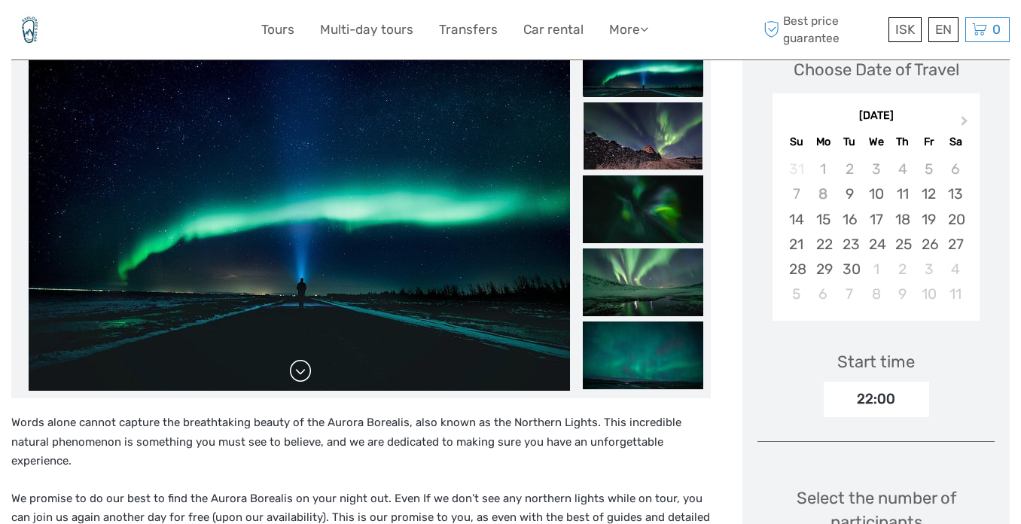
click at [303, 359] on link at bounding box center [300, 371] width 24 height 24
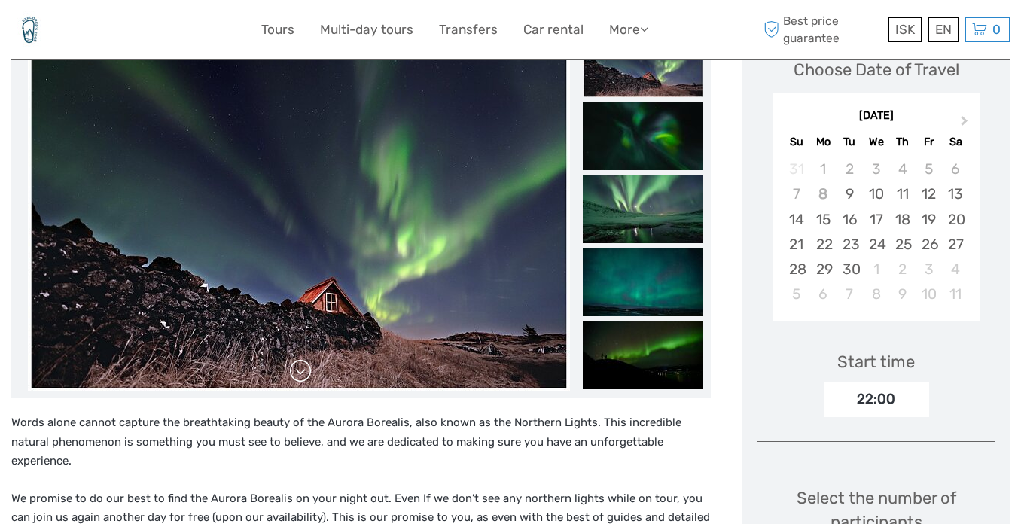
click at [303, 359] on link at bounding box center [300, 371] width 24 height 24
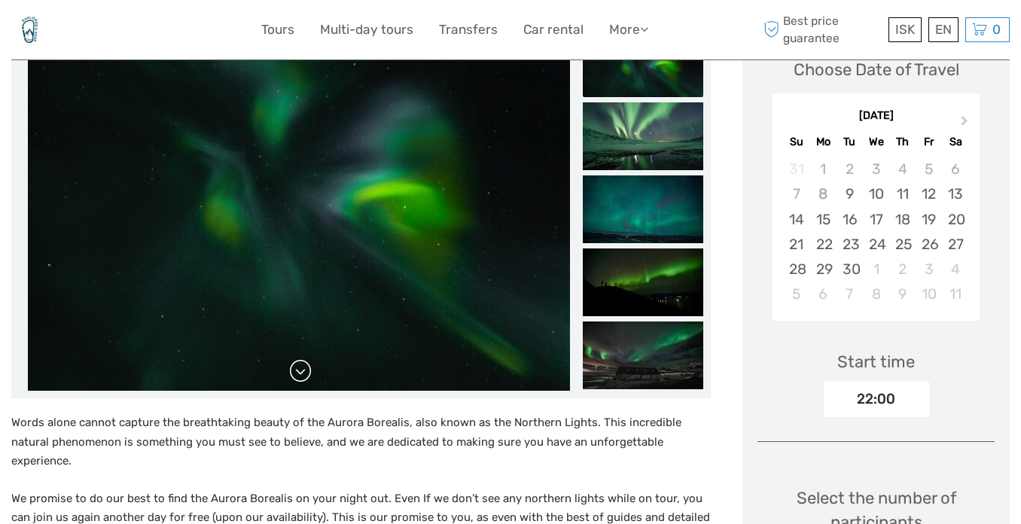
click at [303, 359] on link at bounding box center [300, 371] width 24 height 24
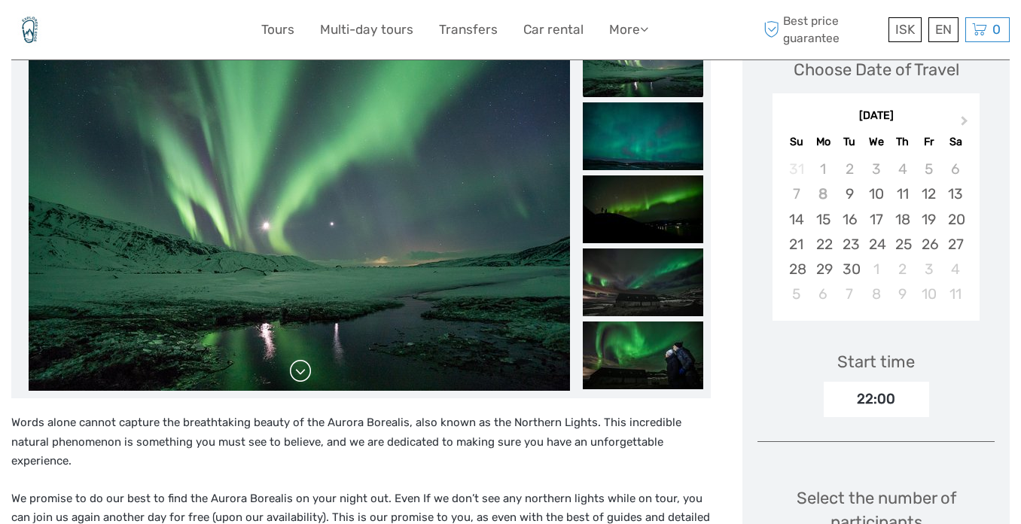
click at [303, 359] on link at bounding box center [300, 371] width 24 height 24
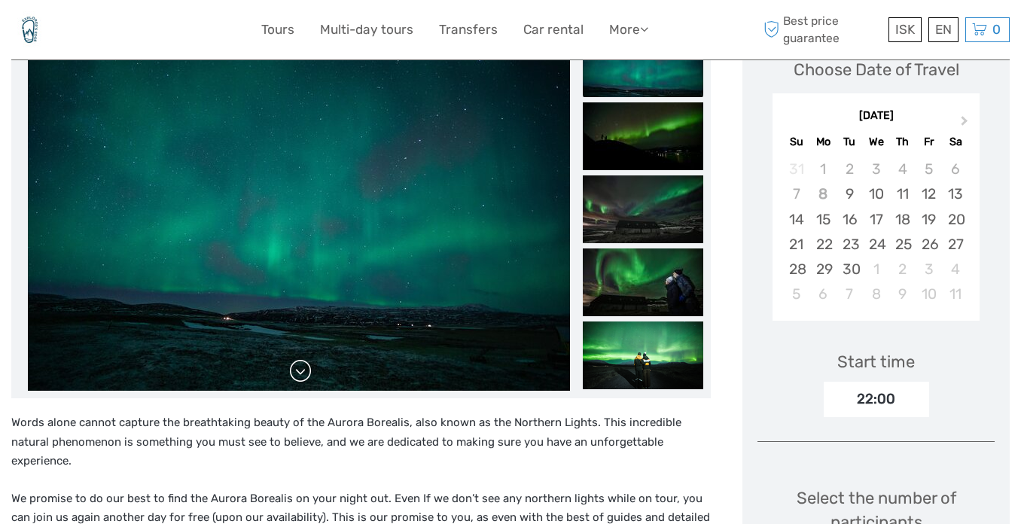
click at [303, 359] on link at bounding box center [300, 371] width 24 height 24
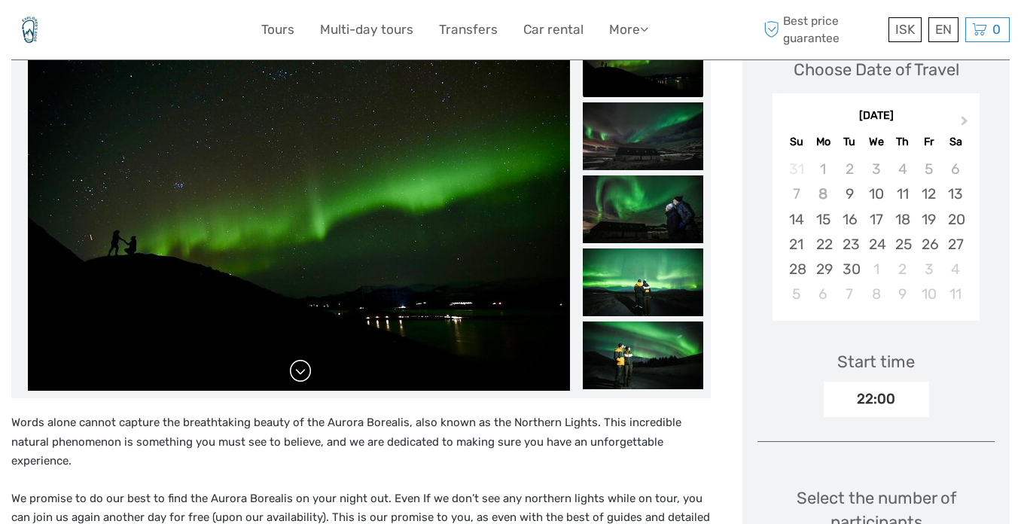
click at [303, 359] on link at bounding box center [300, 371] width 24 height 24
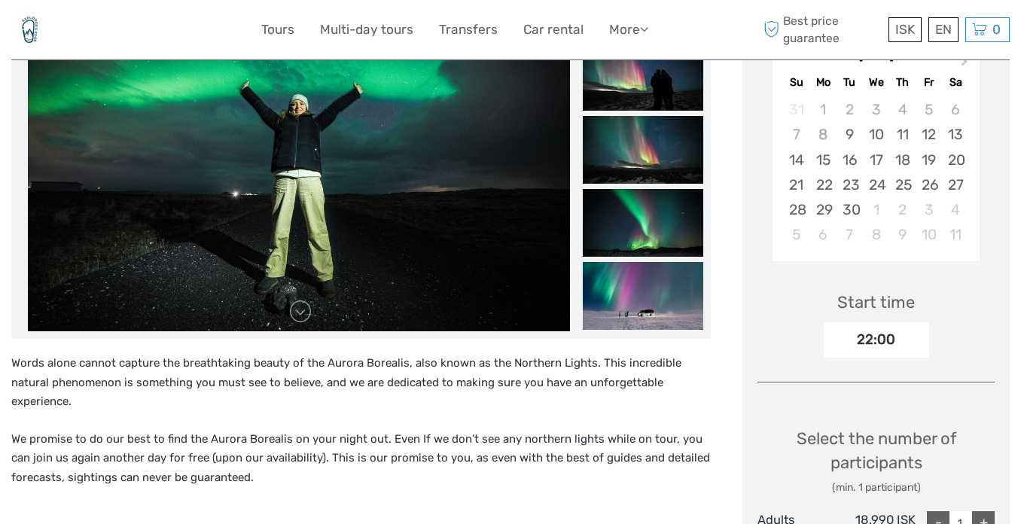
scroll to position [321, 0]
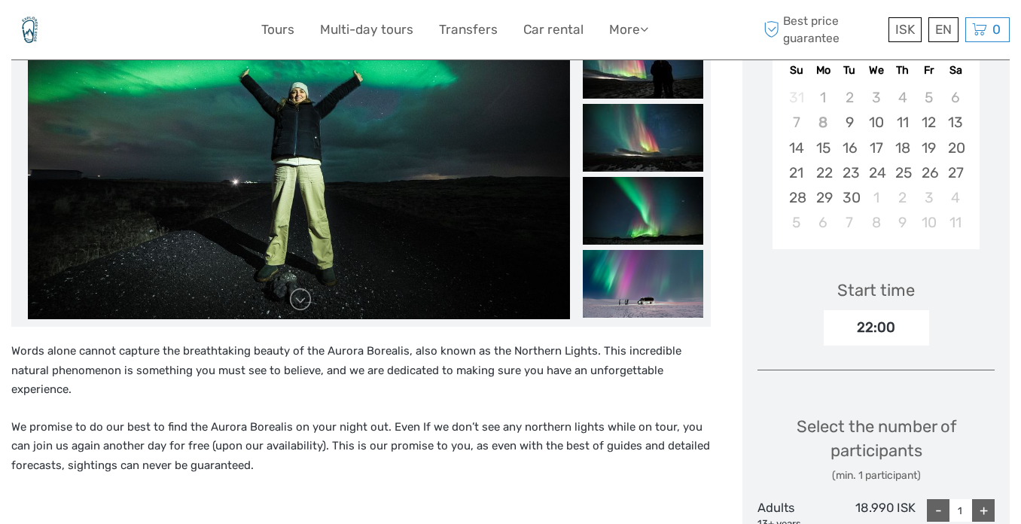
click at [875, 1] on div "ISK ISK € $ £ EN English Español Deutsch Tours Multi-day tours Transfers Car re…" at bounding box center [510, 29] width 998 height 59
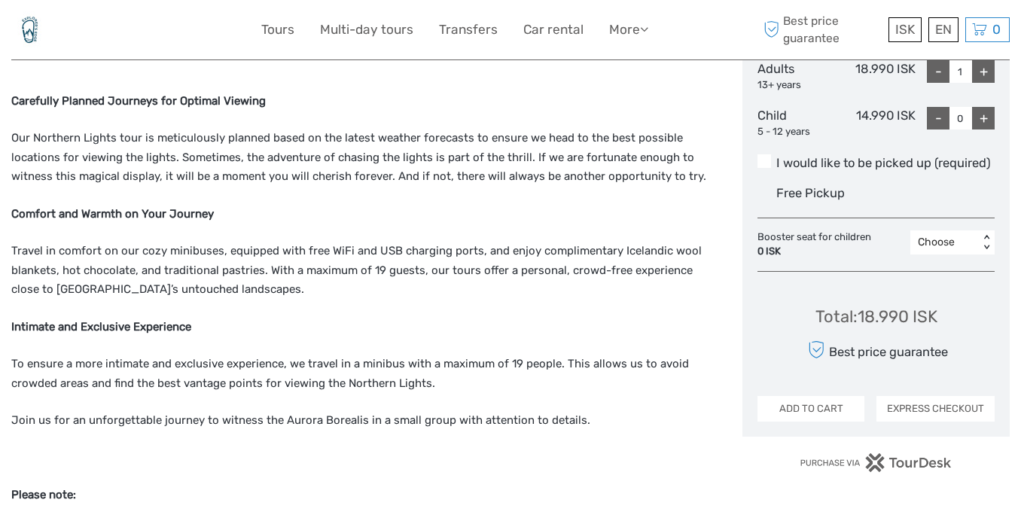
scroll to position [784, 0]
